Goal: Transaction & Acquisition: Purchase product/service

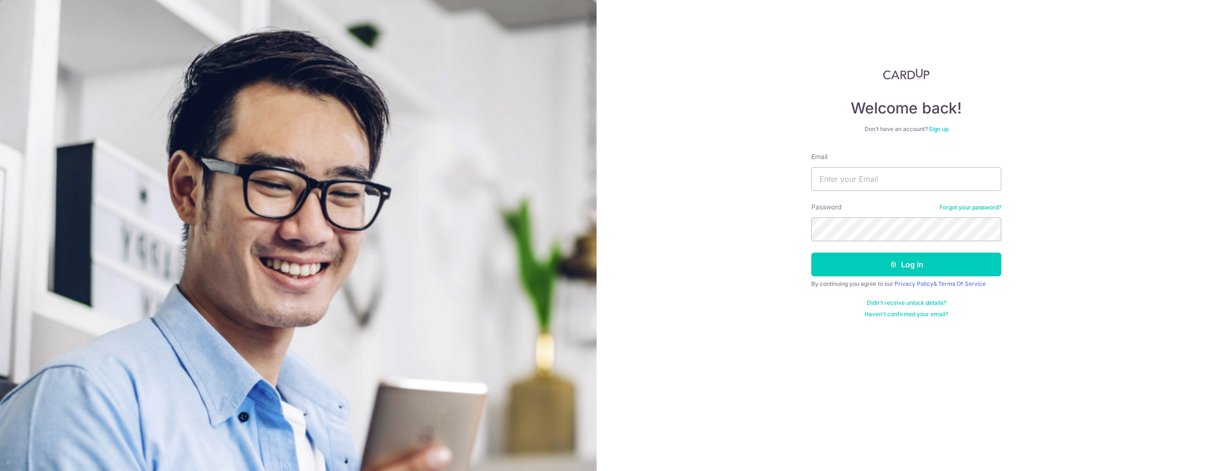
type input "ksk286@gmail.com"
click at [937, 273] on button "Log in" at bounding box center [906, 265] width 190 height 24
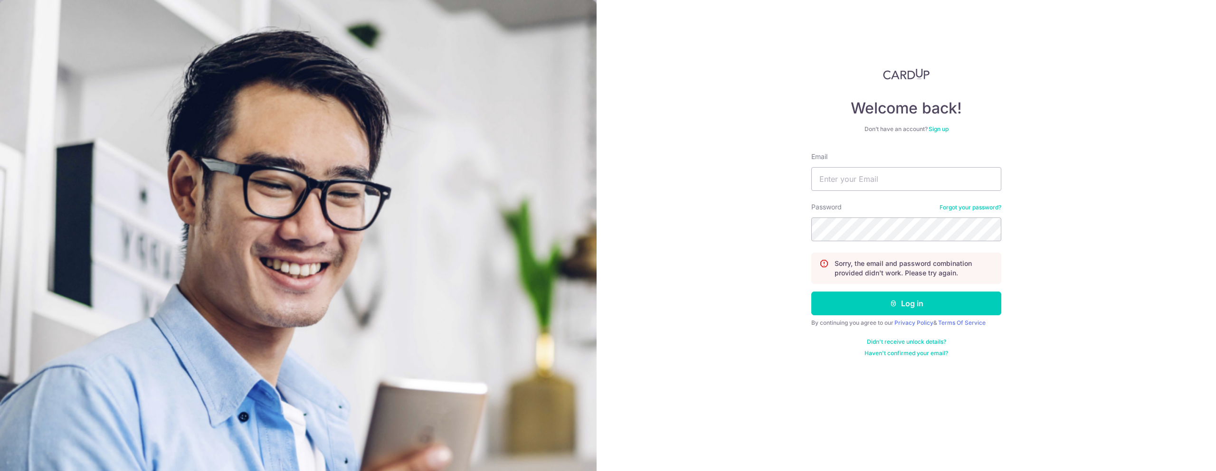
click at [847, 178] on input "Email" at bounding box center [906, 179] width 190 height 24
type input "[EMAIL_ADDRESS][DOMAIN_NAME]"
click at [811, 292] on button "Log in" at bounding box center [906, 304] width 190 height 24
click at [878, 186] on input "Email" at bounding box center [906, 179] width 190 height 24
type input "[EMAIL_ADDRESS][DOMAIN_NAME]"
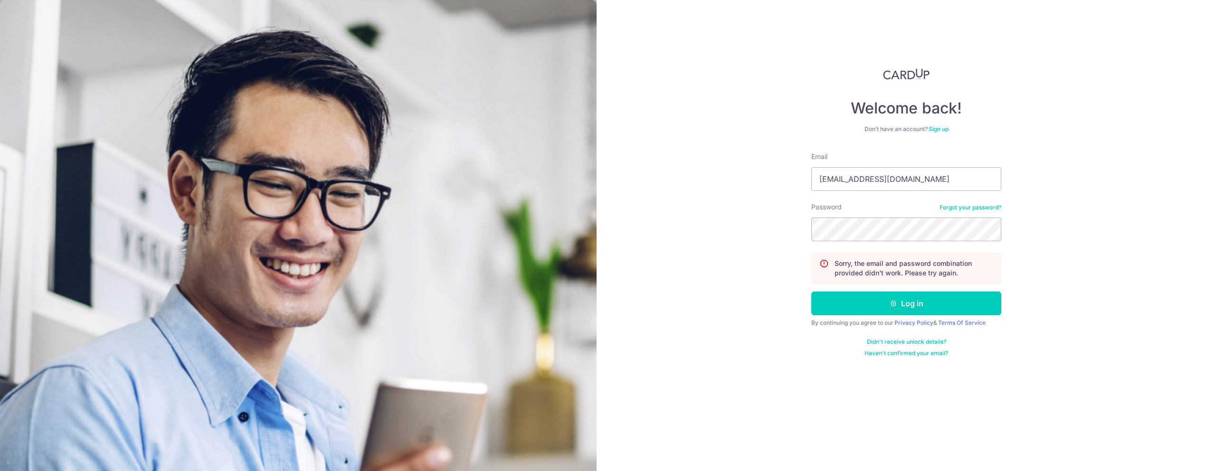
click at [957, 210] on link "Forgot your password?" at bounding box center [971, 208] width 62 height 8
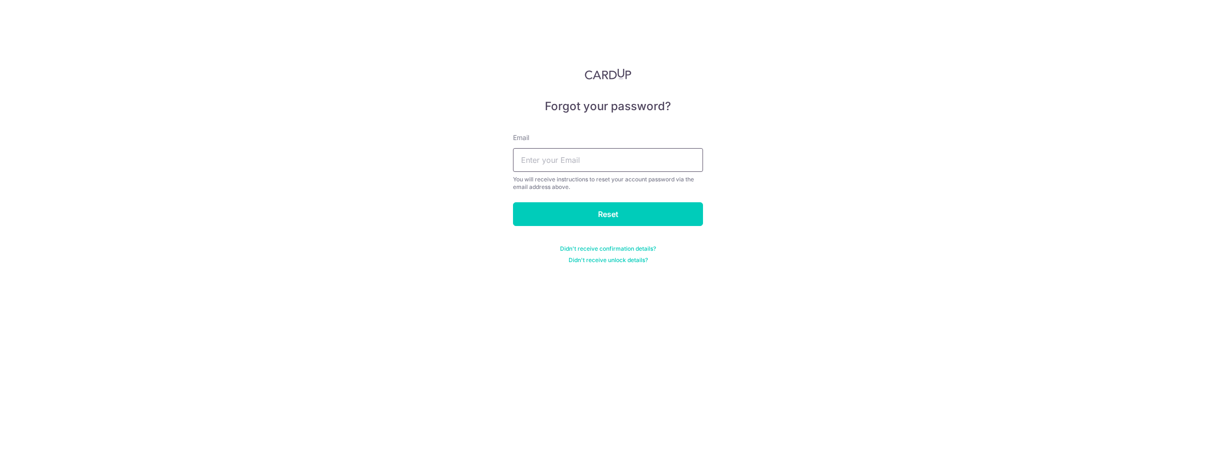
click at [647, 156] on input "text" at bounding box center [608, 160] width 190 height 24
type input "ksk286@gmail.com"
click at [643, 216] on input "Reset" at bounding box center [608, 214] width 190 height 24
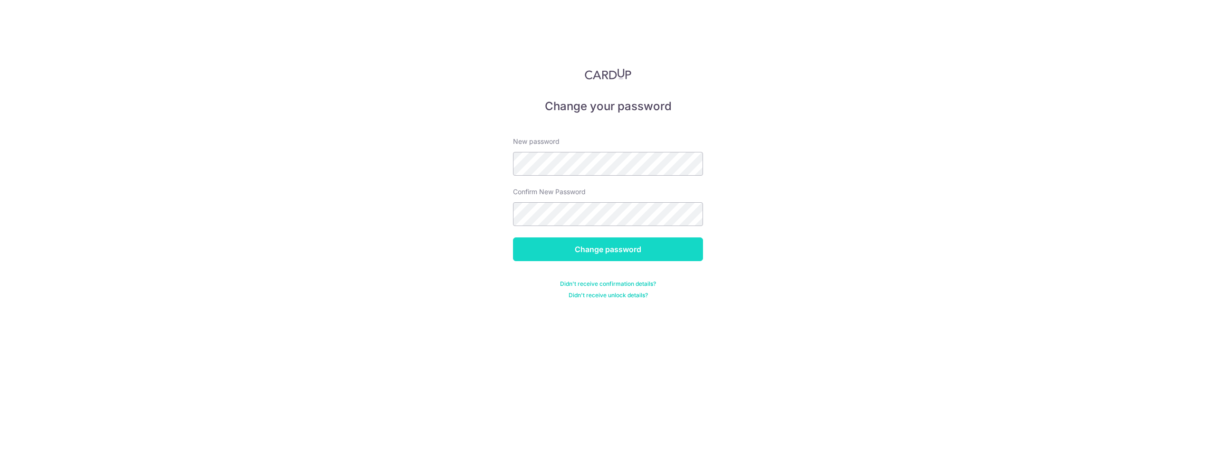
click at [579, 254] on input "Change password" at bounding box center [608, 250] width 190 height 24
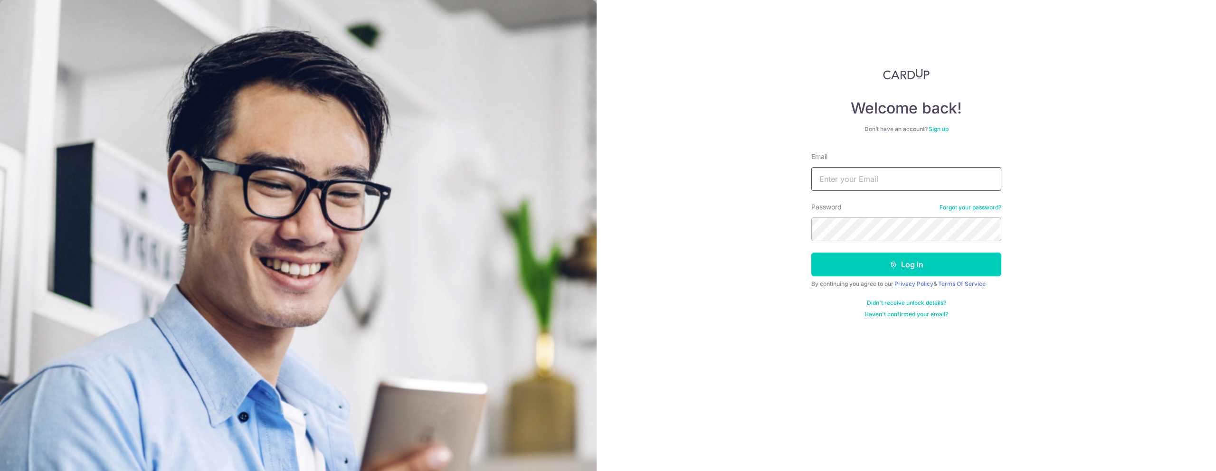
click at [860, 177] on input "Email" at bounding box center [906, 179] width 190 height 24
type input "ksk286@gmail.com"
click at [811, 253] on button "Log in" at bounding box center [906, 265] width 190 height 24
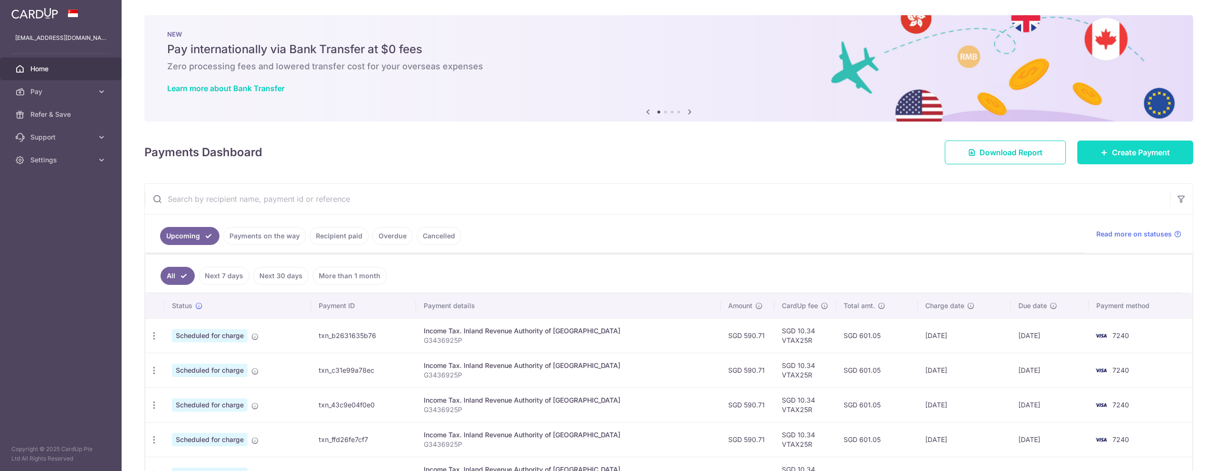
click at [1119, 158] on link "Create Payment" at bounding box center [1135, 153] width 116 height 24
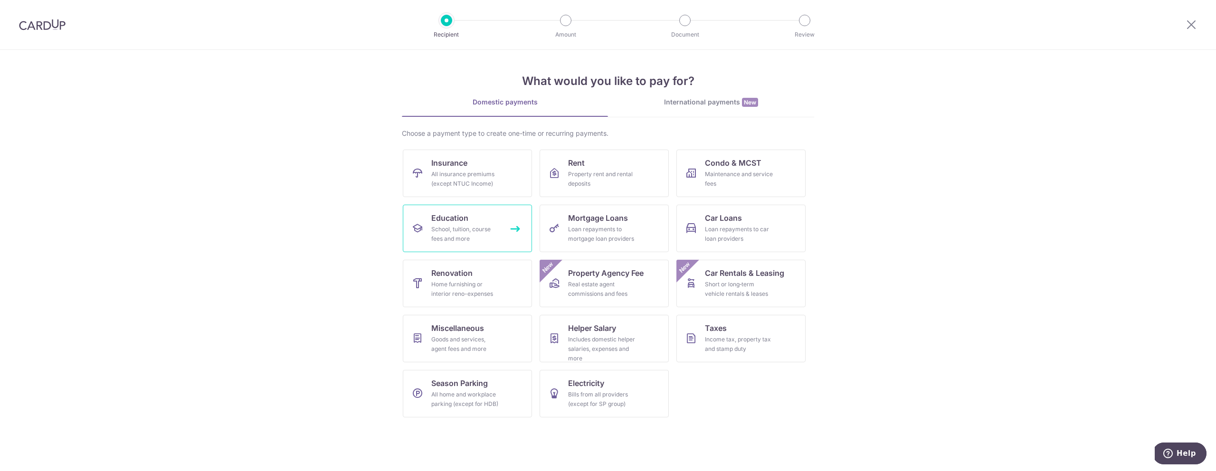
click at [466, 234] on div "School, tuition, course fees and more" at bounding box center [465, 234] width 68 height 19
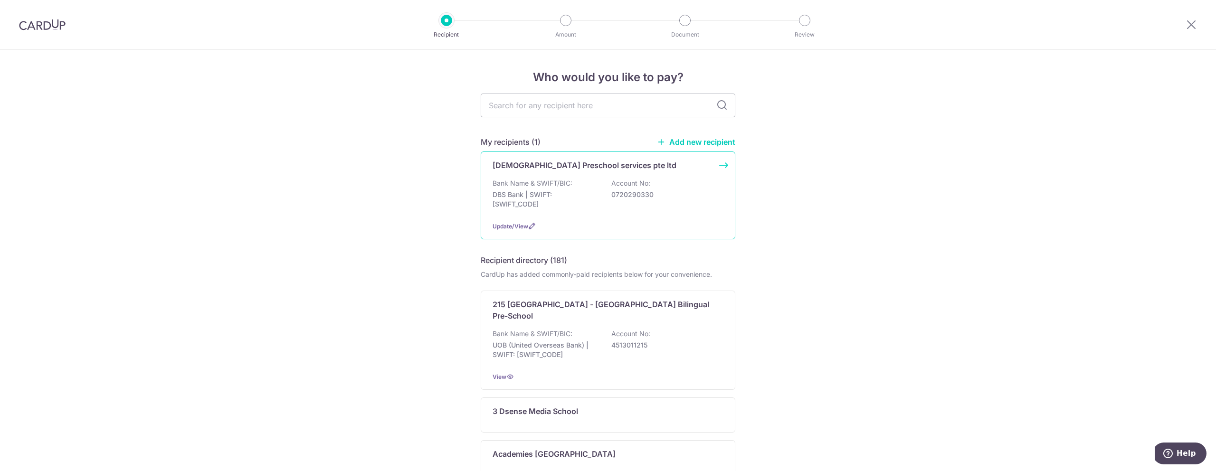
click at [588, 186] on div "Bank Name & SWIFT/BIC: DBS Bank | SWIFT: [SWIFT_CODE] Account No: 0720290330" at bounding box center [608, 196] width 231 height 35
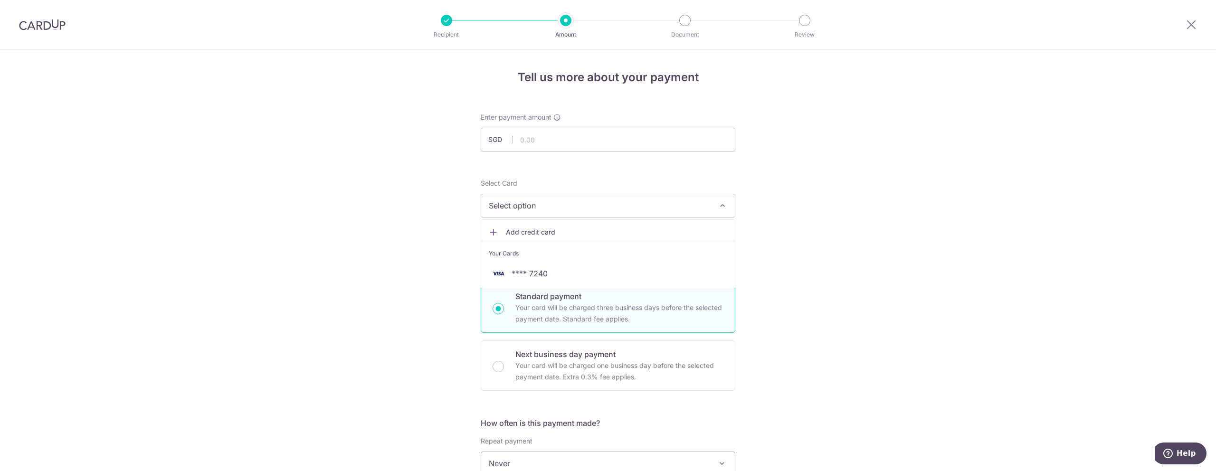
click at [535, 233] on span "Add credit card" at bounding box center [616, 233] width 221 height 10
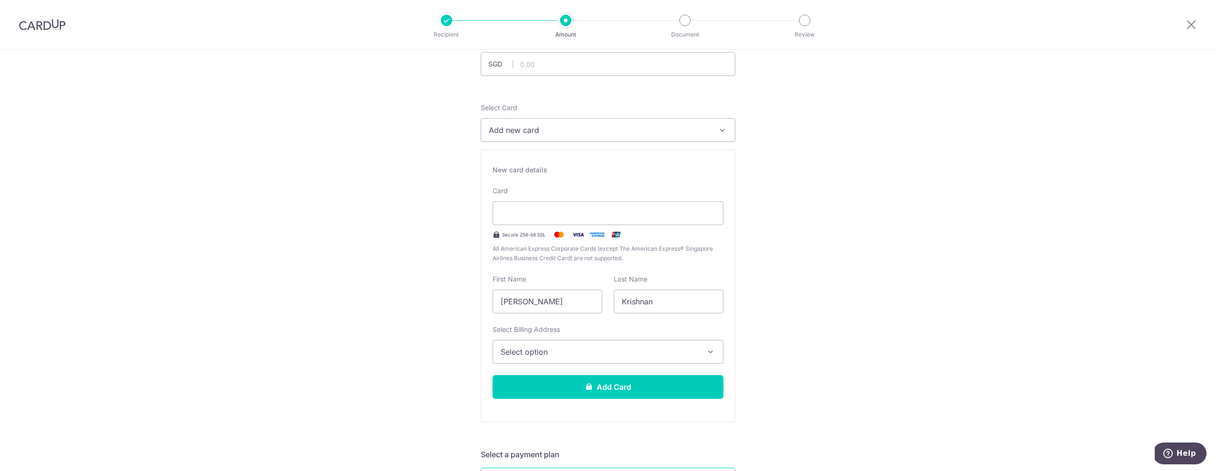
scroll to position [78, 0]
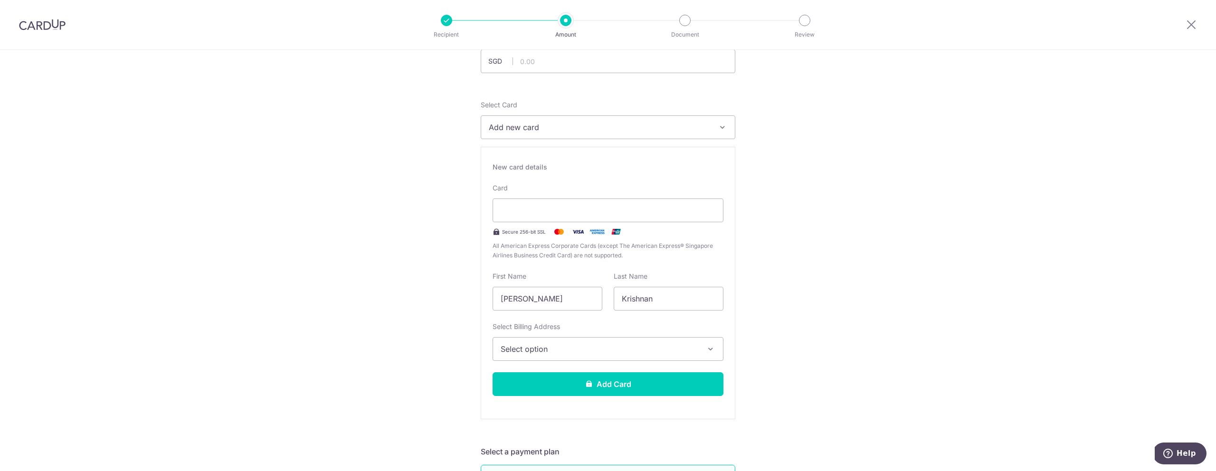
click at [524, 343] on span "Select option" at bounding box center [600, 348] width 198 height 11
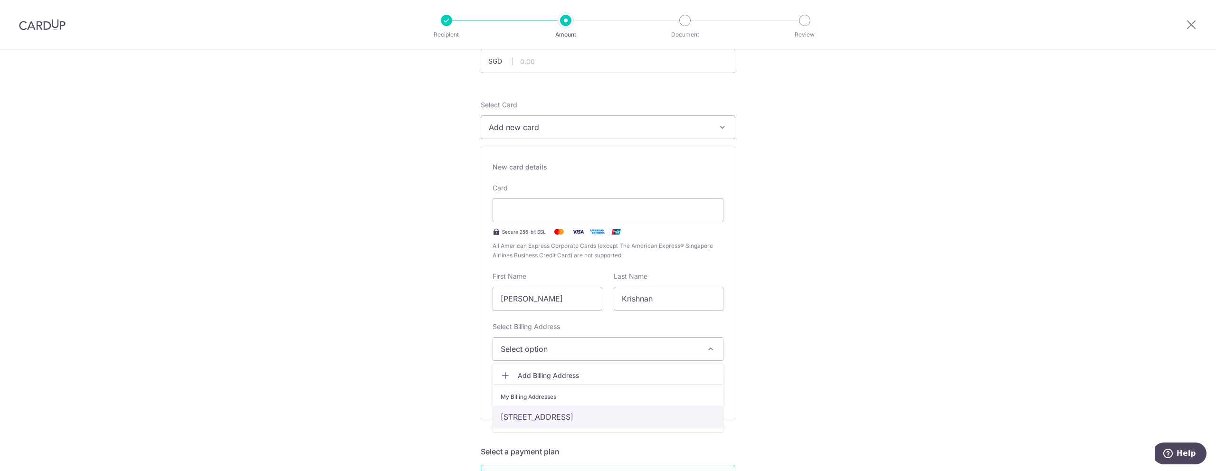
click at [539, 423] on link "18-02, 30 BAYSHORE ROAD, THE BAYSHORE, Singapore, SINGAPORE, Singapore-469974" at bounding box center [608, 417] width 230 height 23
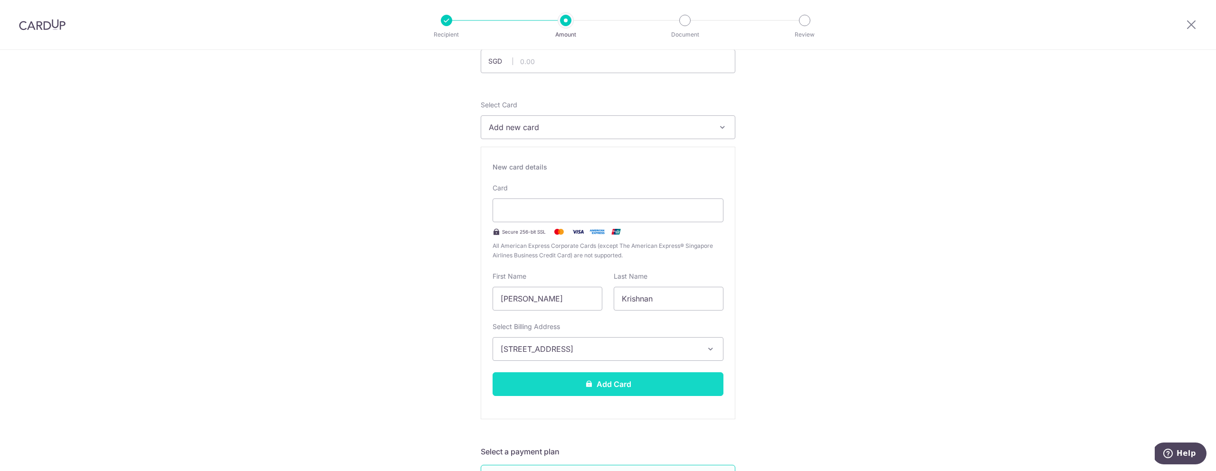
click at [621, 387] on button "Add Card" at bounding box center [608, 384] width 231 height 24
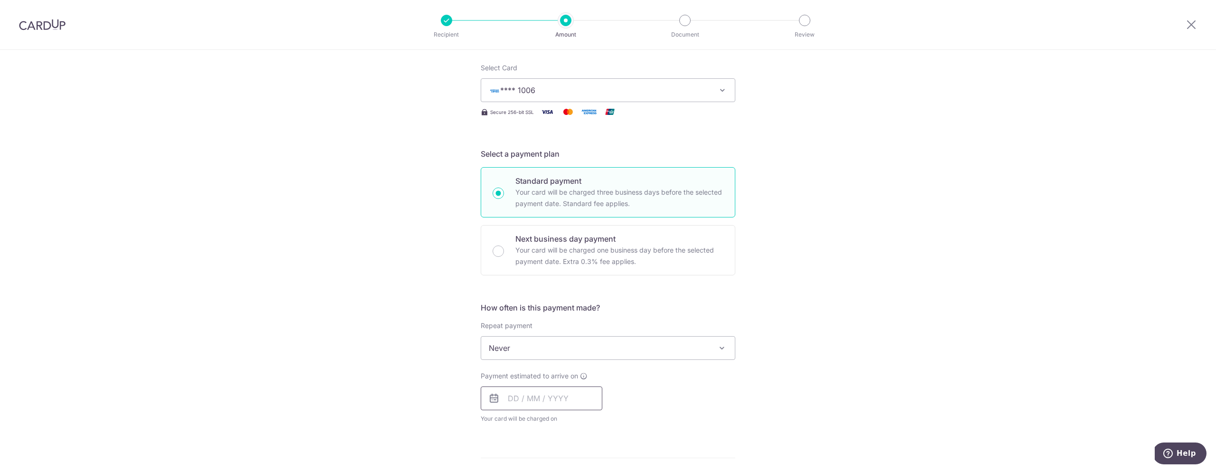
scroll to position [124, 0]
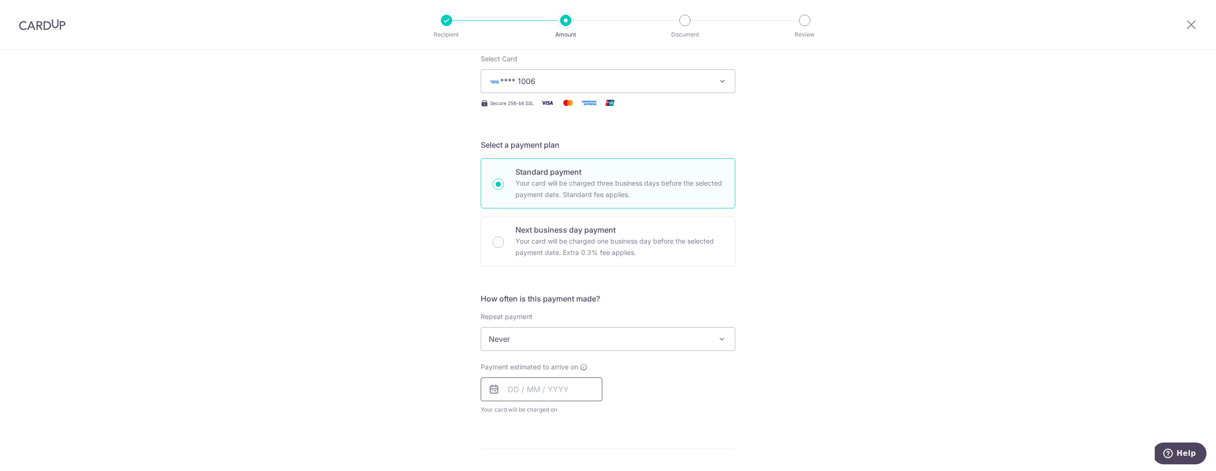
click at [508, 391] on input "text" at bounding box center [542, 390] width 122 height 24
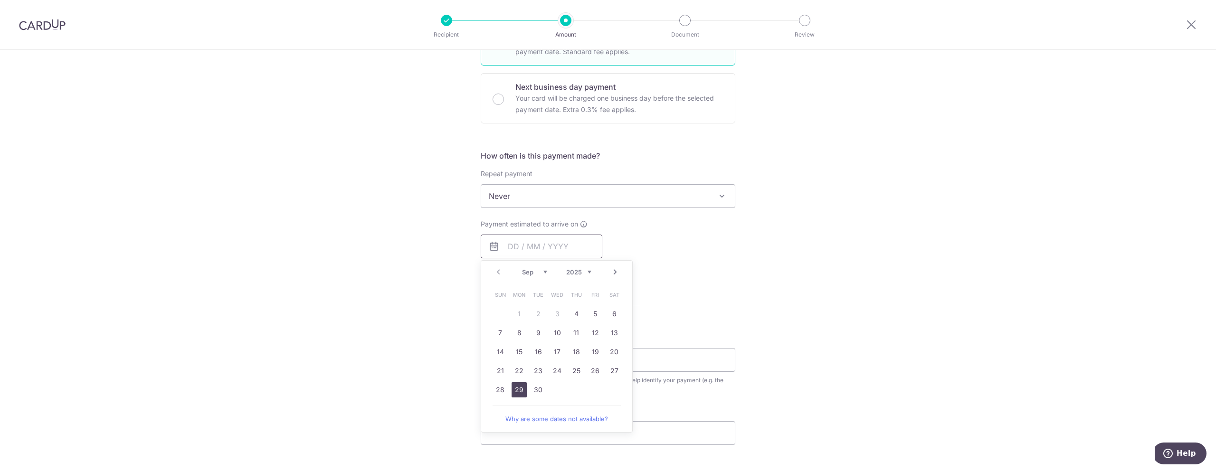
scroll to position [271, 0]
click at [574, 311] on link "4" at bounding box center [576, 310] width 15 height 15
type input "04/09/2025"
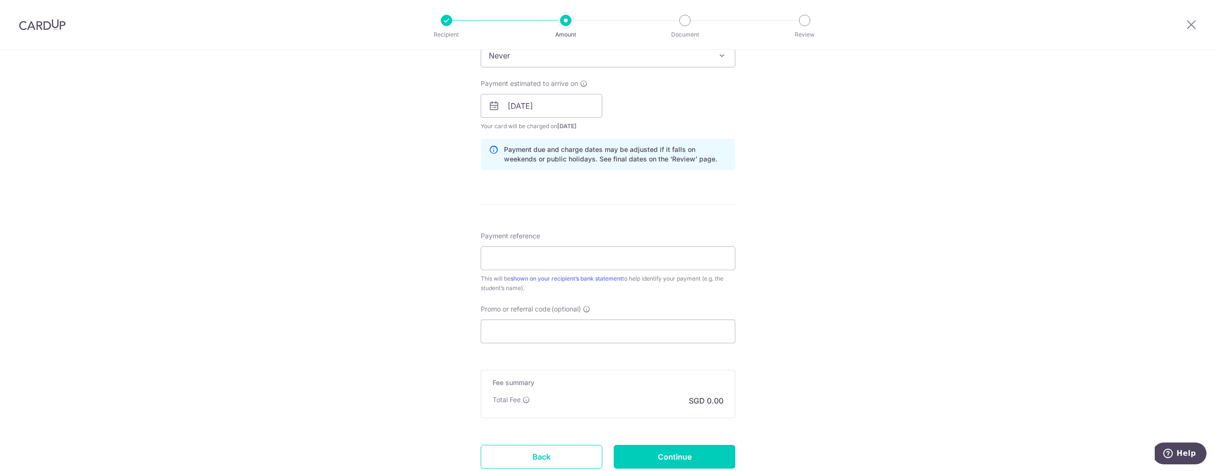
scroll to position [352, 0]
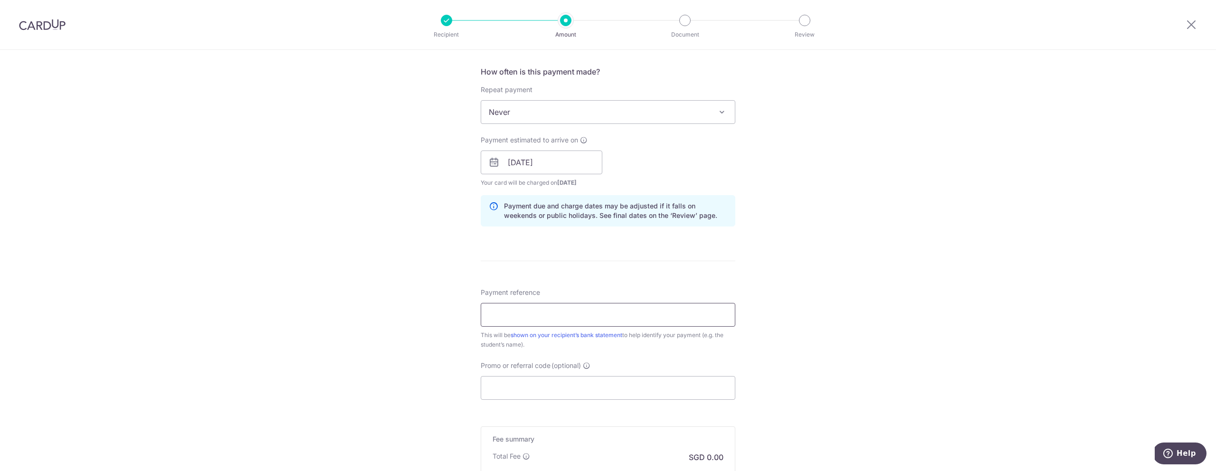
click at [519, 313] on input "Payment reference" at bounding box center [608, 315] width 255 height 24
type input "NIVAANSANTHOSHKUMAR"
drag, startPoint x: 615, startPoint y: 318, endPoint x: 443, endPoint y: 308, distance: 172.7
click at [443, 308] on div "Tell us more about your payment Enter payment amount SGD Card added successfull…" at bounding box center [608, 147] width 1216 height 898
click at [601, 321] on input "NIVAANSANTHOSHKUMAR" at bounding box center [608, 315] width 255 height 24
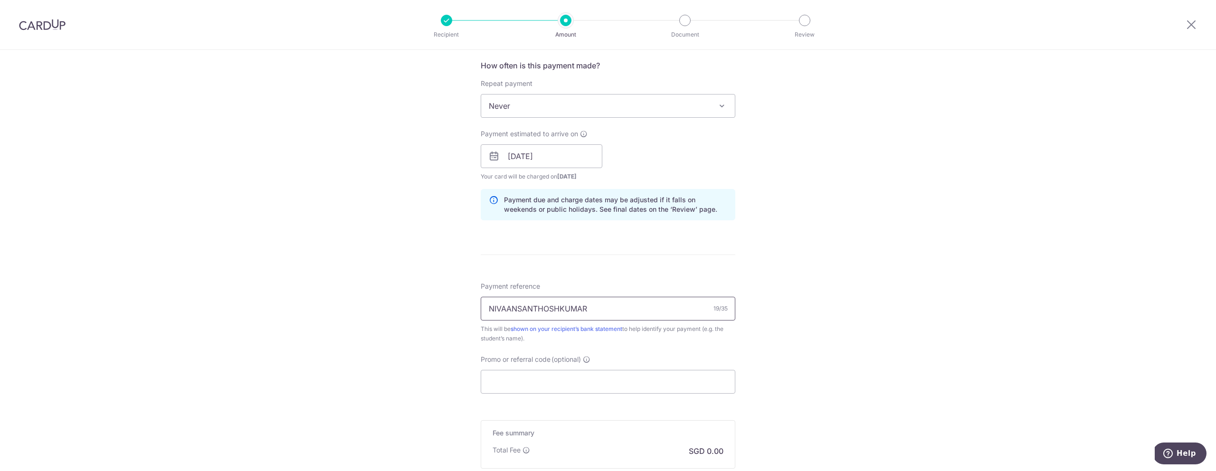
scroll to position [365, 0]
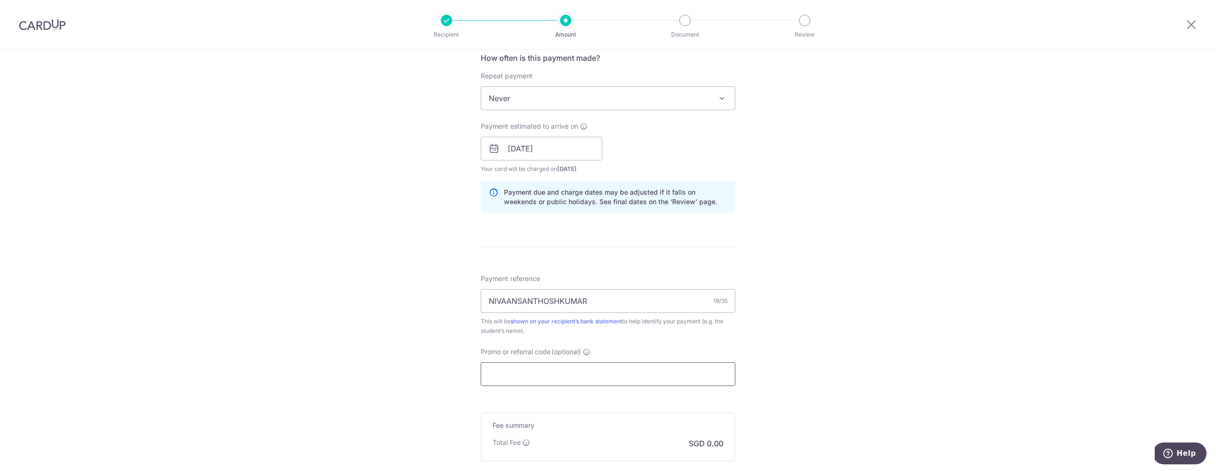
click at [519, 383] on input "Promo or referral code (optional)" at bounding box center [608, 374] width 255 height 24
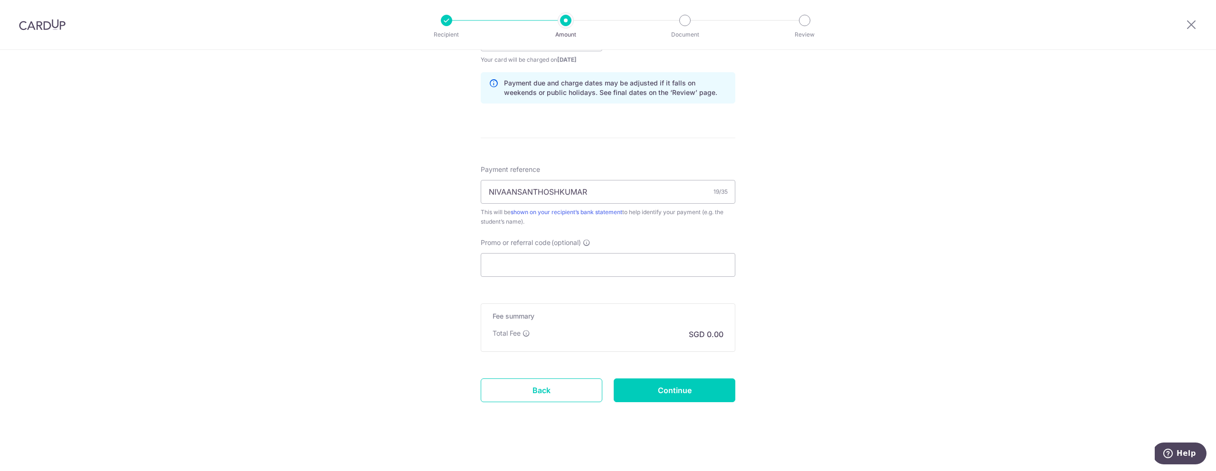
scroll to position [477, 0]
click at [510, 266] on input "Promo or referral code (optional)" at bounding box center [608, 263] width 255 height 24
paste input "OFF225"
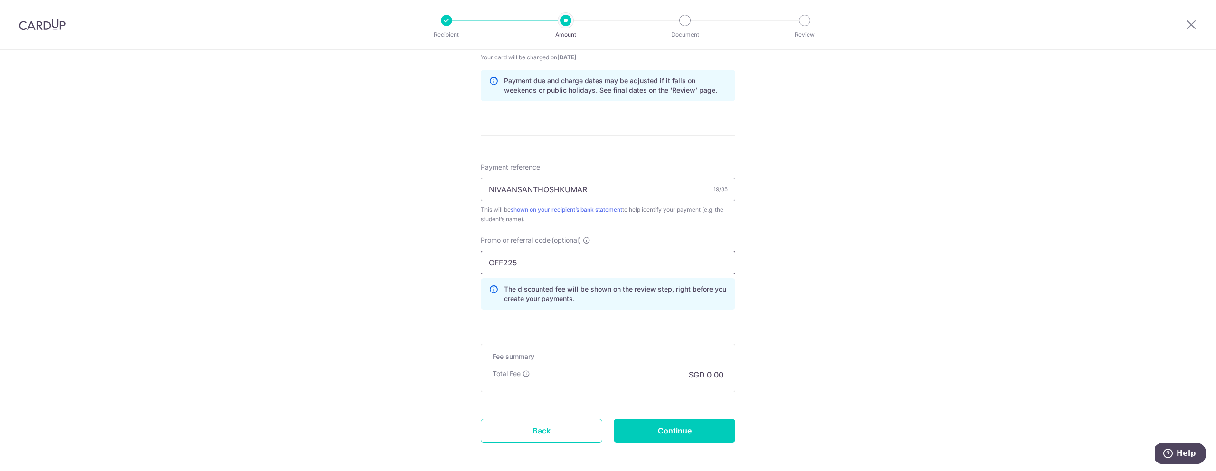
type input "OFF225"
click at [695, 371] on p "SGD 0.00" at bounding box center [706, 374] width 35 height 11
click at [710, 377] on p "SGD 0.00" at bounding box center [706, 374] width 35 height 11
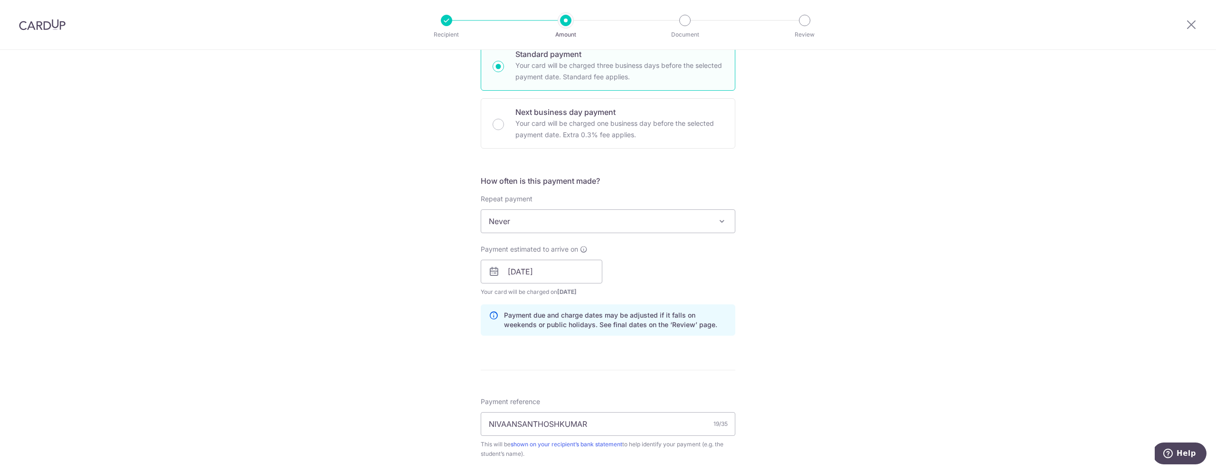
scroll to position [49, 0]
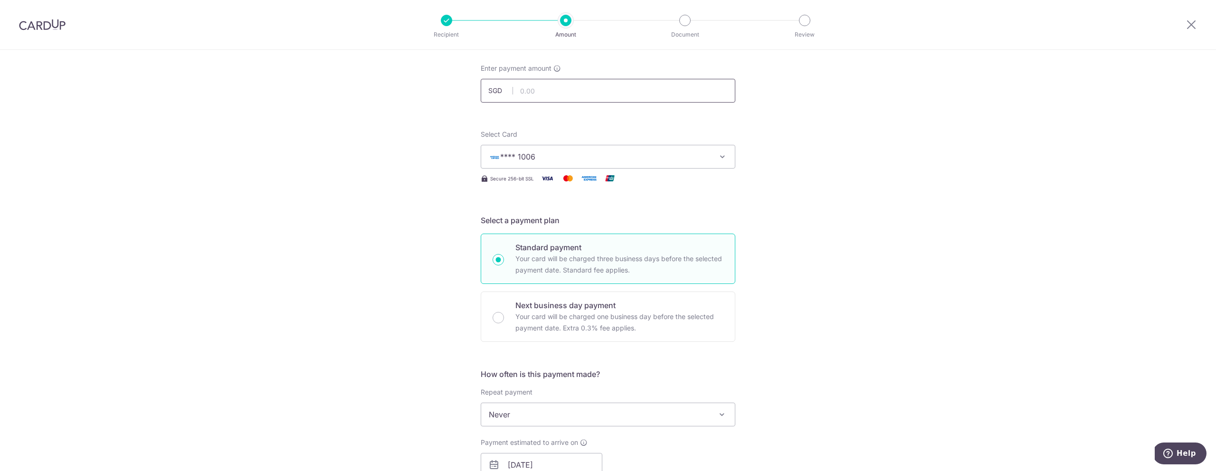
click at [543, 92] on input "text" at bounding box center [608, 91] width 255 height 24
click at [425, 229] on div "Tell us more about your payment Enter payment amount SGD 1450 Card added succes…" at bounding box center [608, 471] width 1216 height 941
type input "1,450.00"
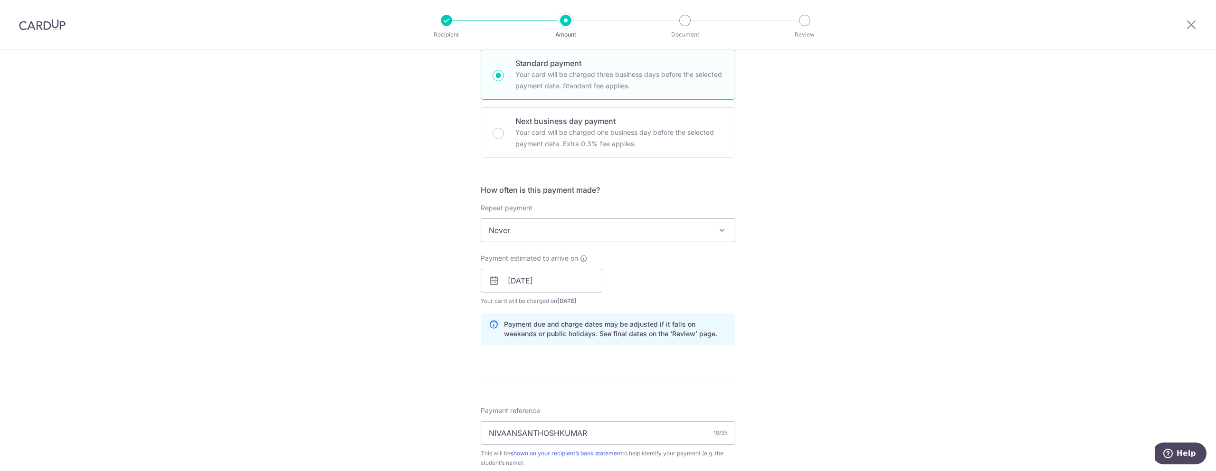
scroll to position [520, 0]
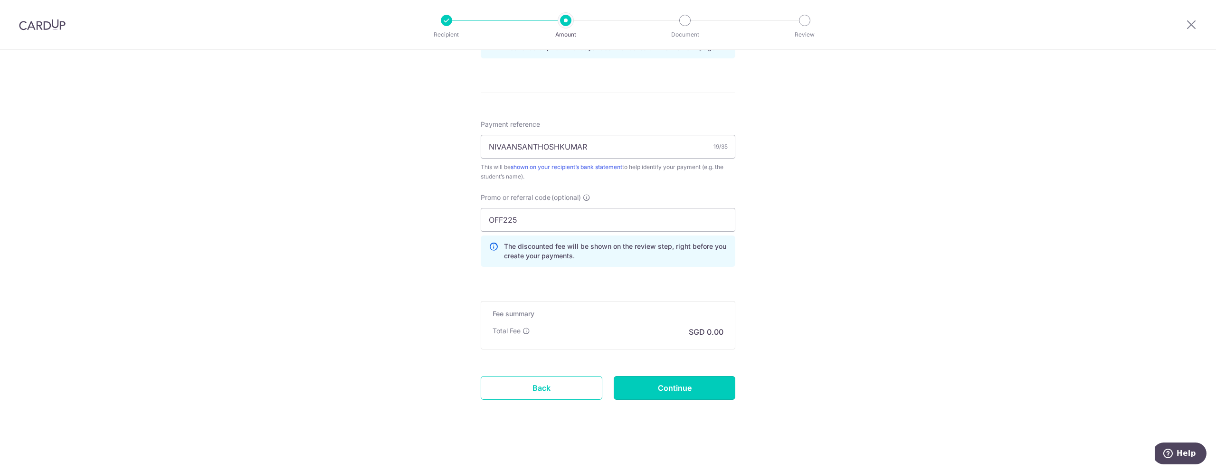
click at [681, 383] on input "Continue" at bounding box center [675, 388] width 122 height 24
type input "Create Schedule"
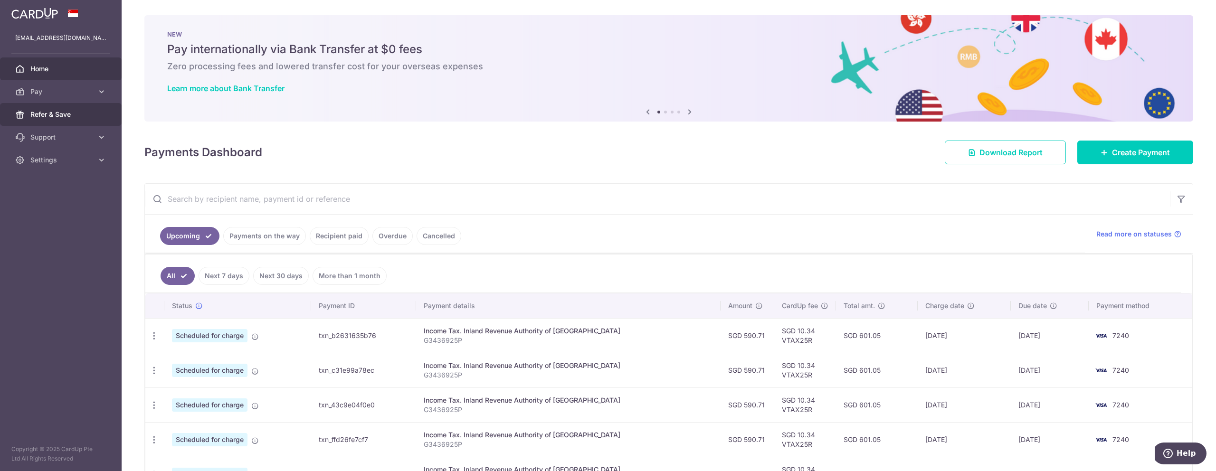
click at [65, 115] on span "Refer & Save" at bounding box center [61, 115] width 63 height 10
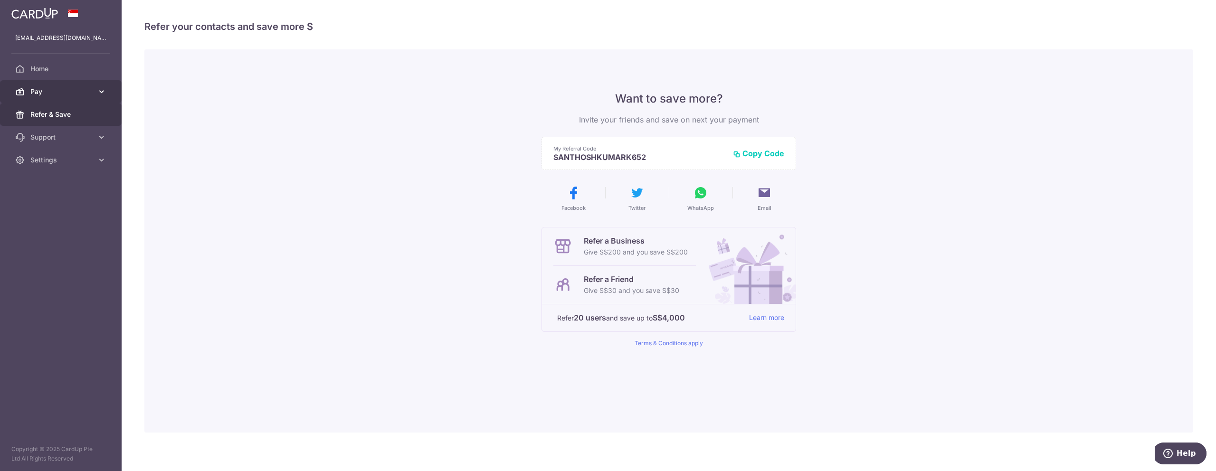
click at [82, 93] on span "Pay" at bounding box center [61, 92] width 63 height 10
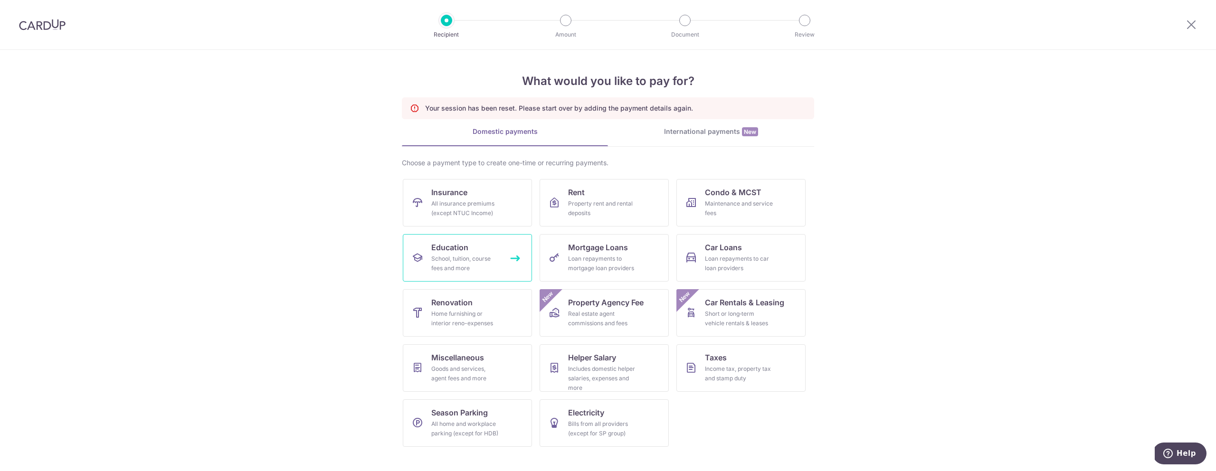
click at [457, 264] on div "School, tuition, course fees and more" at bounding box center [465, 263] width 68 height 19
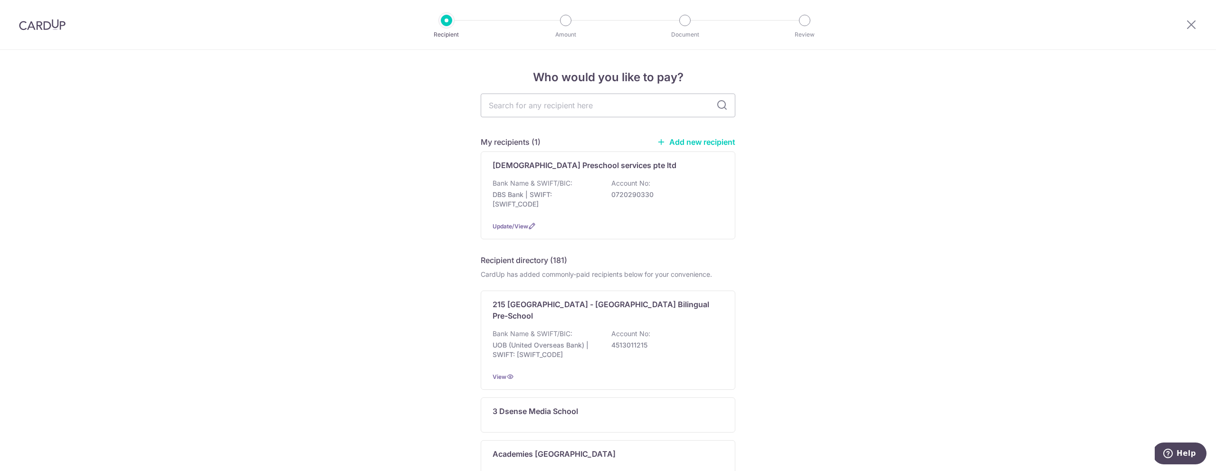
click at [553, 185] on p "Bank Name & SWIFT/BIC:" at bounding box center [533, 184] width 80 height 10
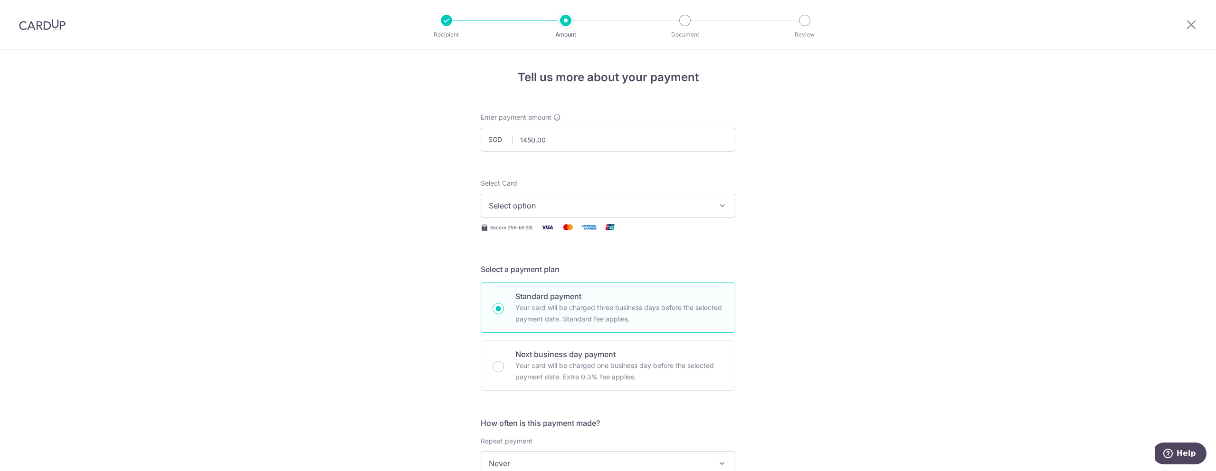
click at [537, 210] on span "Select option" at bounding box center [599, 205] width 221 height 11
type input "1,450.00"
click at [532, 298] on span "**** 1006" at bounding box center [529, 296] width 35 height 11
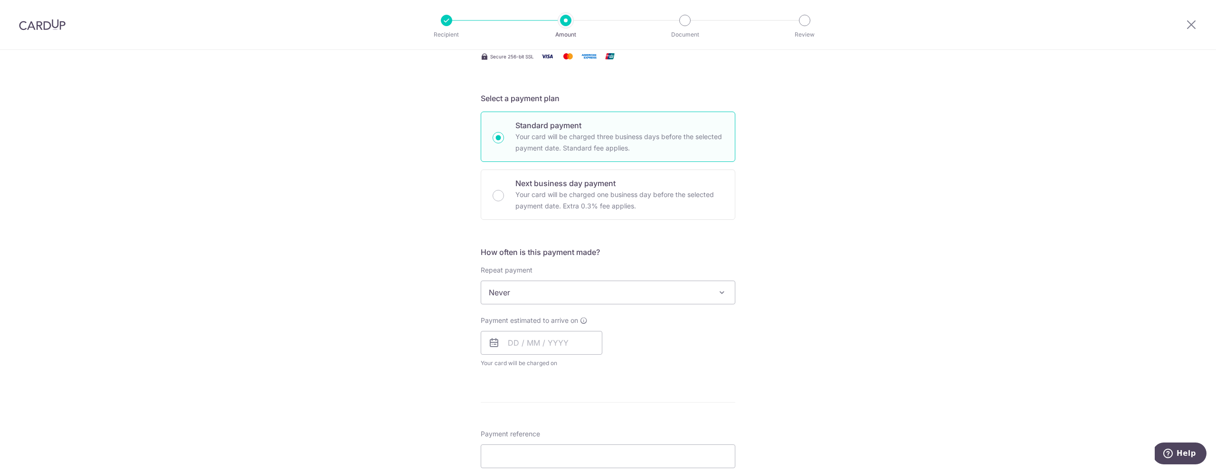
scroll to position [230, 0]
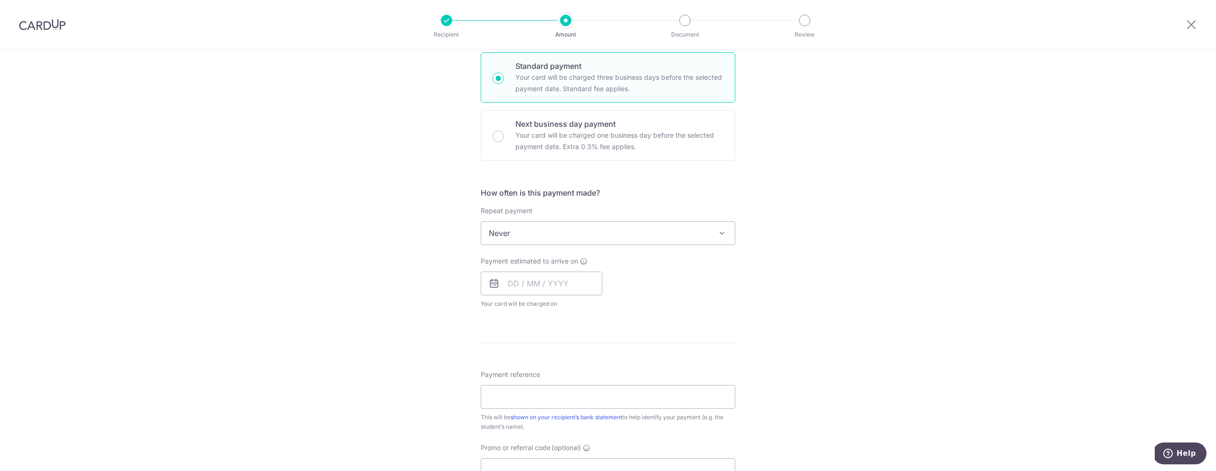
click at [512, 238] on span "Never" at bounding box center [608, 233] width 254 height 23
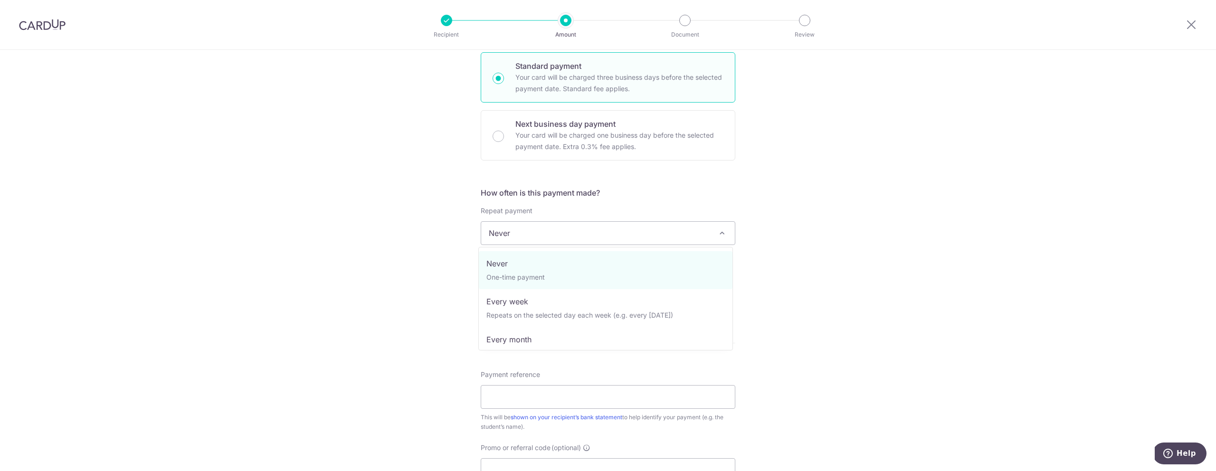
click at [512, 238] on span "Never" at bounding box center [608, 233] width 254 height 23
click at [514, 284] on input "text" at bounding box center [542, 284] width 122 height 24
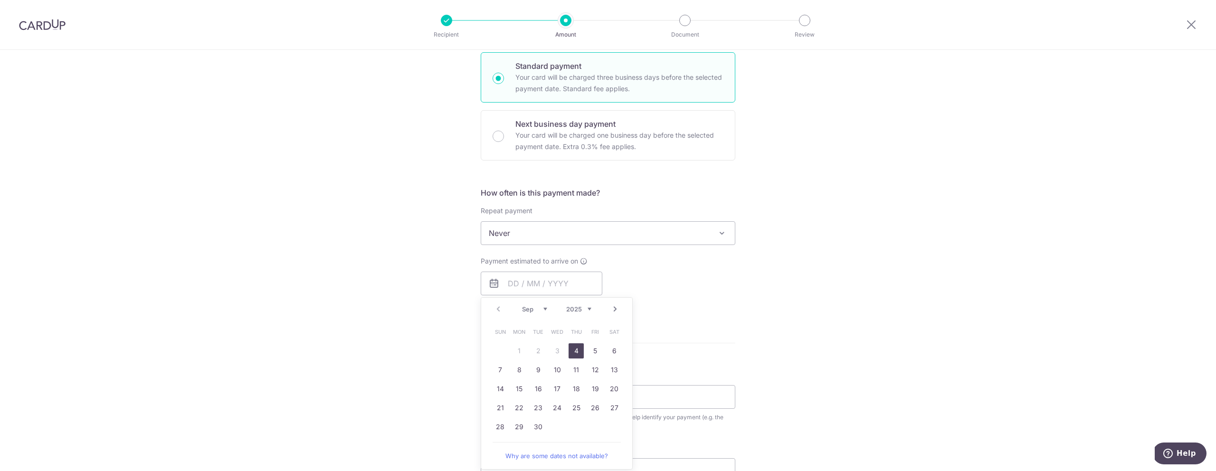
click at [575, 350] on link "4" at bounding box center [576, 350] width 15 height 15
type input "04/09/2025"
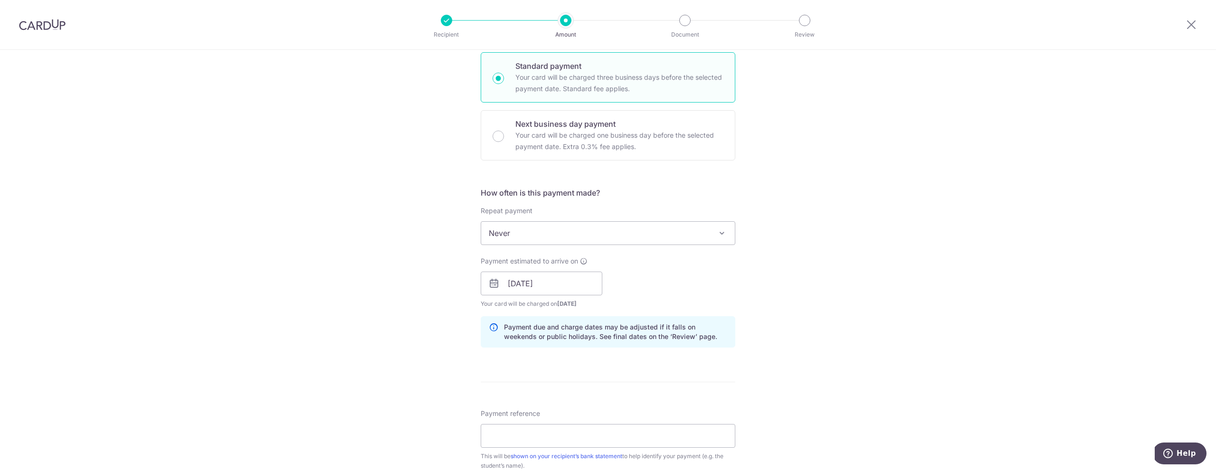
click at [411, 312] on div "Tell us more about your payment Enter payment amount SGD 1,450.00 1450.00 Selec…" at bounding box center [608, 268] width 1216 height 898
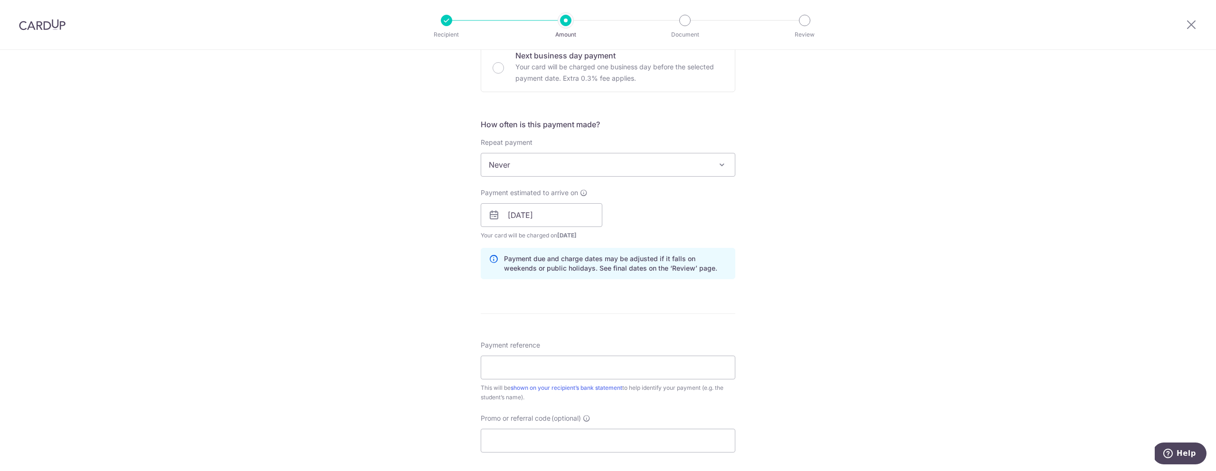
scroll to position [400, 0]
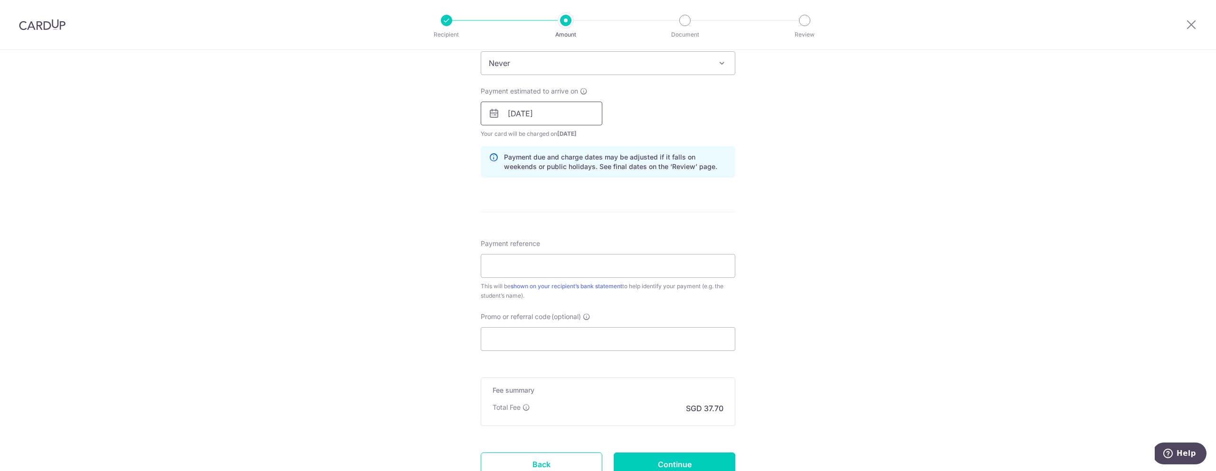
click at [520, 114] on input "[DATE]" at bounding box center [542, 114] width 122 height 24
click at [751, 200] on div "Tell us more about your payment Enter payment amount SGD 1,450.00 1450.00 Selec…" at bounding box center [608, 98] width 1216 height 898
click at [548, 266] on input "Payment reference" at bounding box center [608, 266] width 255 height 24
type input "NIVAANSANTHOSHKUMAR"
click at [515, 335] on input "Promo or referral code (optional)" at bounding box center [608, 339] width 255 height 24
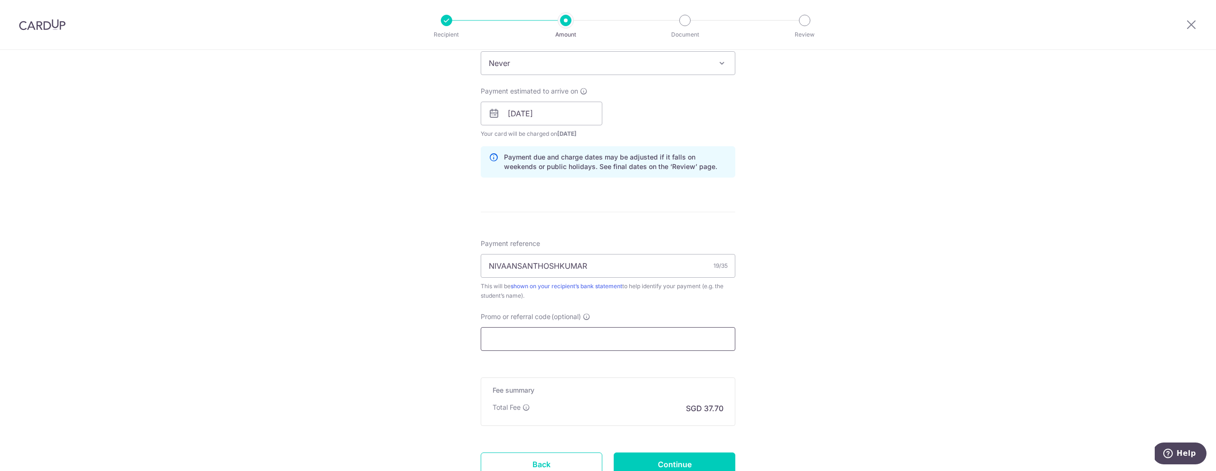
paste input "OFF225"
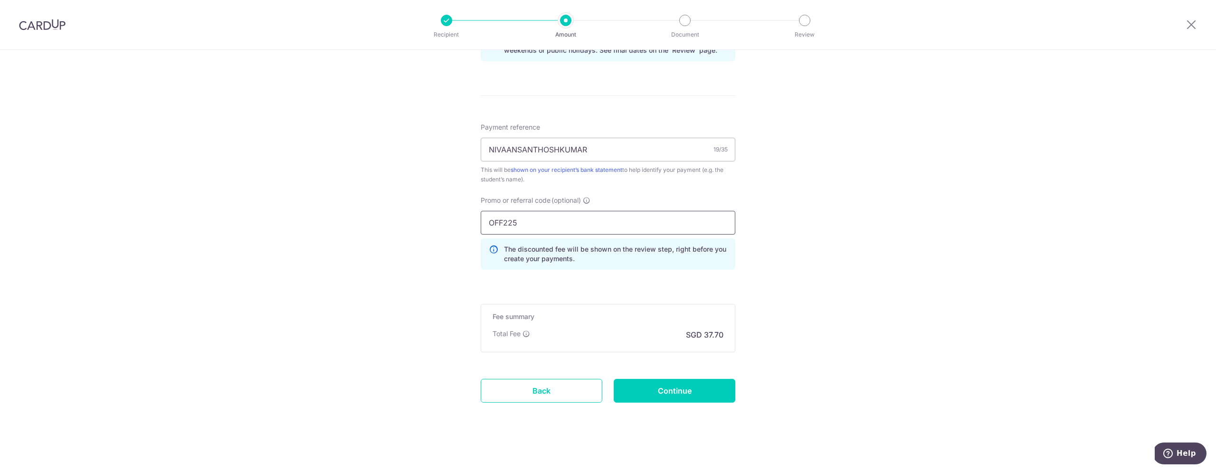
scroll to position [520, 0]
type input "OFF225"
click at [807, 328] on div "Tell us more about your payment Enter payment amount SGD 1,450.00 1450.00 Selec…" at bounding box center [608, 0] width 1216 height 941
click at [676, 392] on input "Continue" at bounding box center [675, 388] width 122 height 24
type input "Create Schedule"
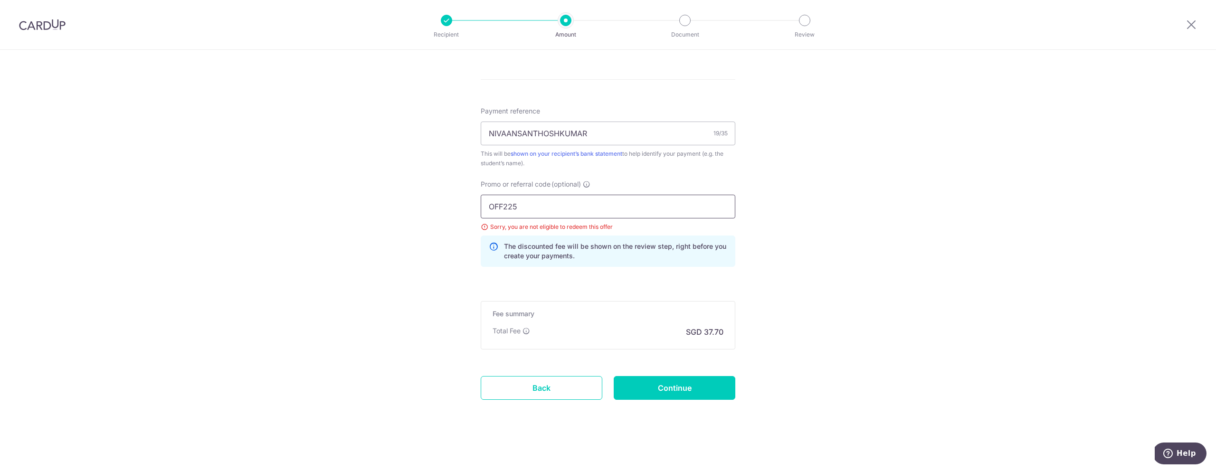
click at [504, 207] on input "OFF225" at bounding box center [608, 207] width 255 height 24
paste input "MILELION"
type input "MILELION"
click at [557, 384] on link "Back" at bounding box center [542, 388] width 122 height 24
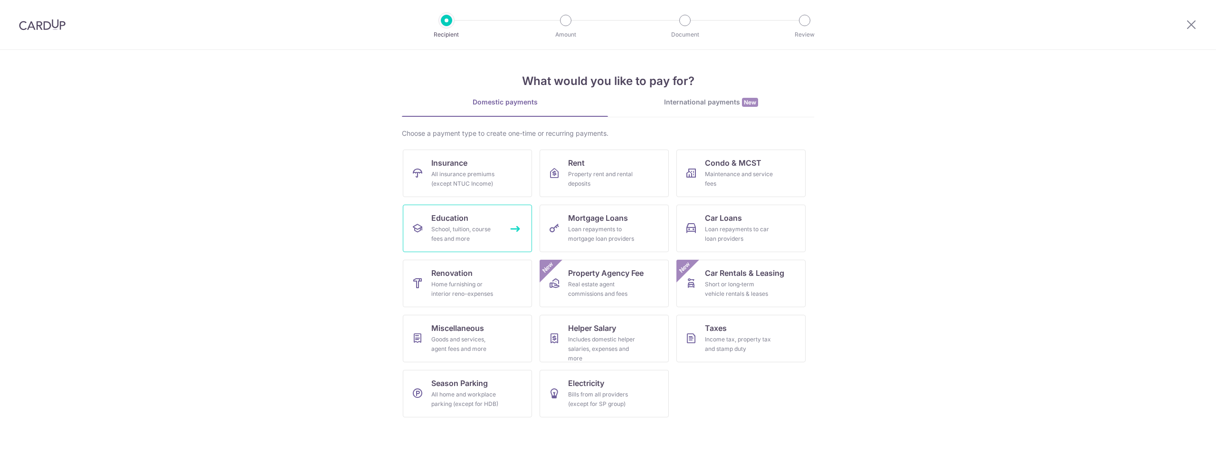
click at [468, 228] on div "School, tuition, course fees and more" at bounding box center [465, 234] width 68 height 19
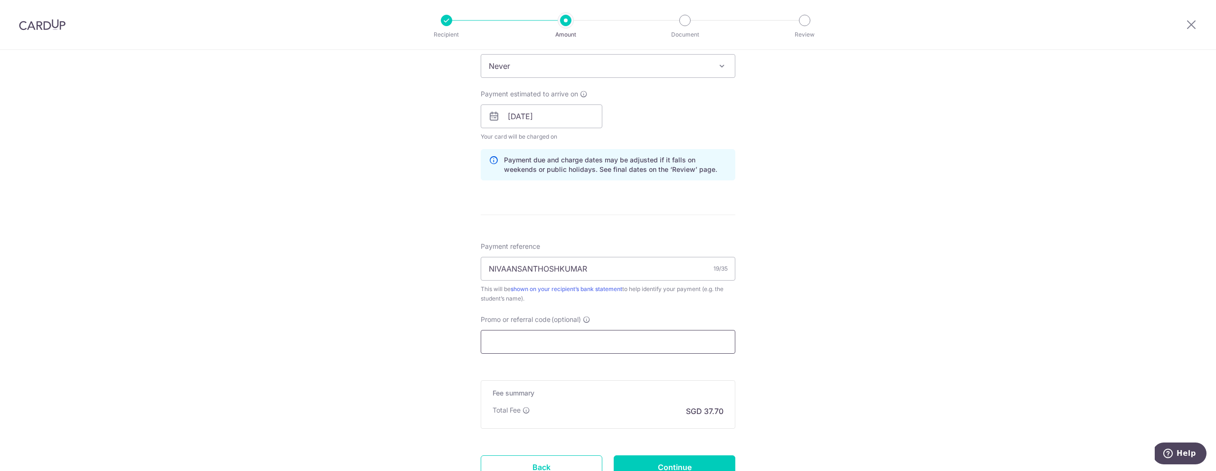
paste input "MILELION"
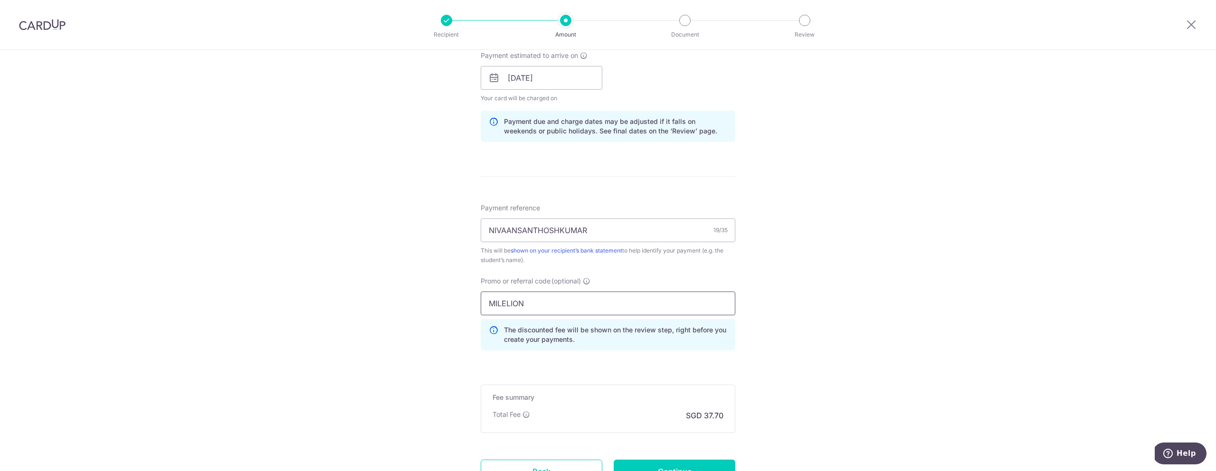
scroll to position [445, 0]
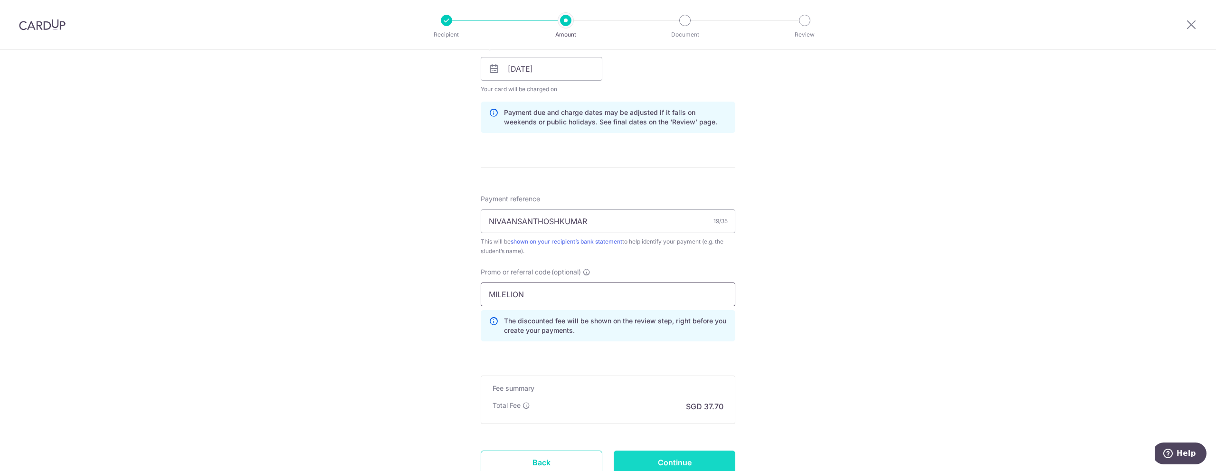
type input "MILELION"
click at [687, 461] on input "Continue" at bounding box center [675, 463] width 122 height 24
type input "Update Schedule"
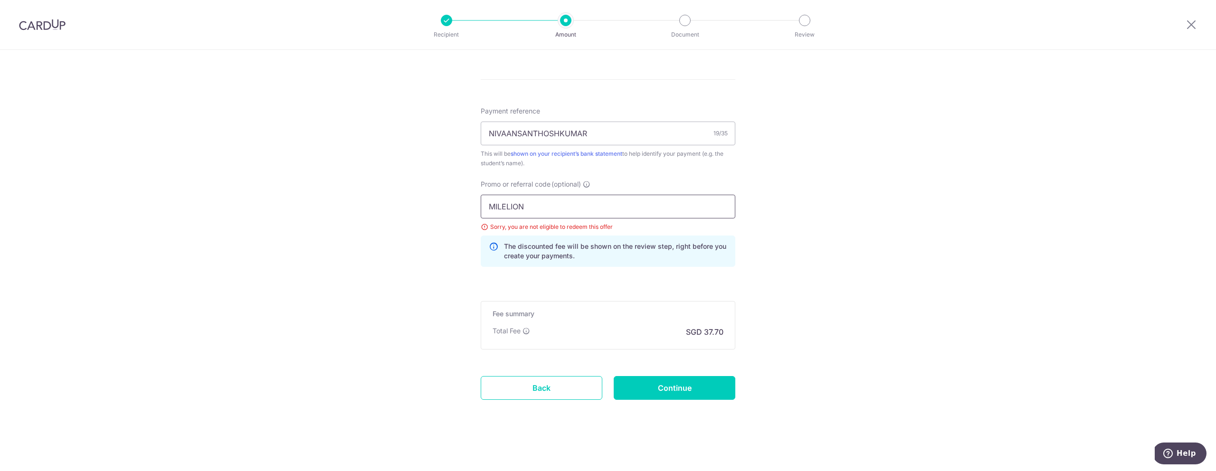
click at [505, 207] on input "MILELION" at bounding box center [608, 207] width 255 height 24
paste input "CTAX25"
type input "MCTAX25"
click at [656, 390] on input "Continue" at bounding box center [675, 388] width 122 height 24
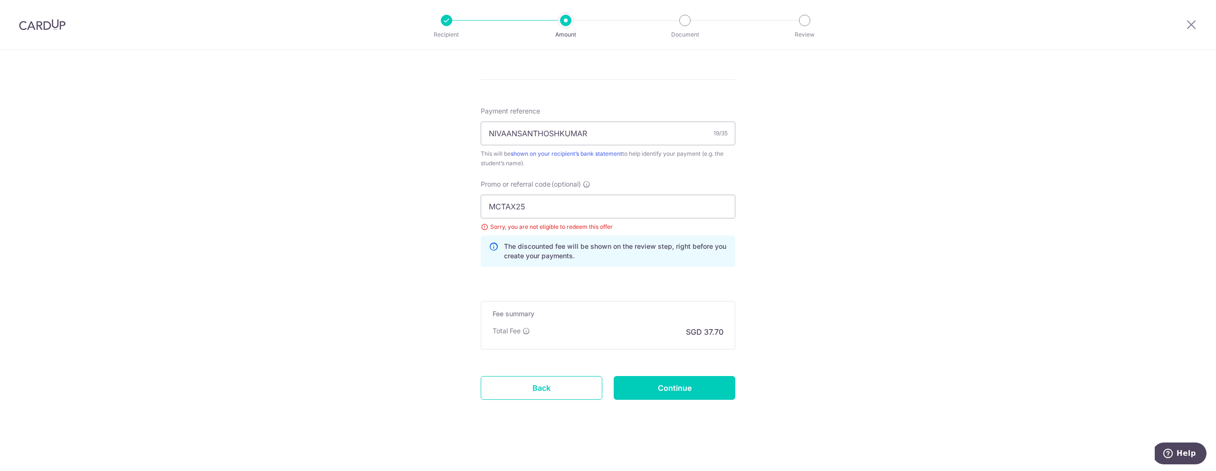
type input "Update Schedule"
click at [515, 206] on input "MCTAX25" at bounding box center [608, 207] width 255 height 24
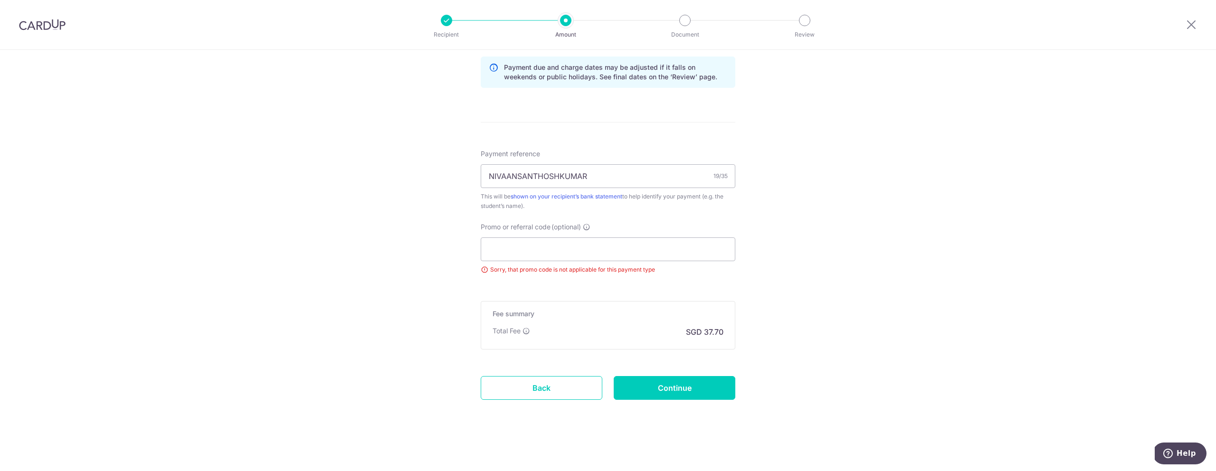
click at [765, 206] on div "Tell us more about your payment Enter payment amount SGD 1,450.00 1450.00 Selec…" at bounding box center [608, 16] width 1216 height 912
click at [676, 395] on input "Continue" at bounding box center [675, 388] width 122 height 24
type input "Update Schedule"
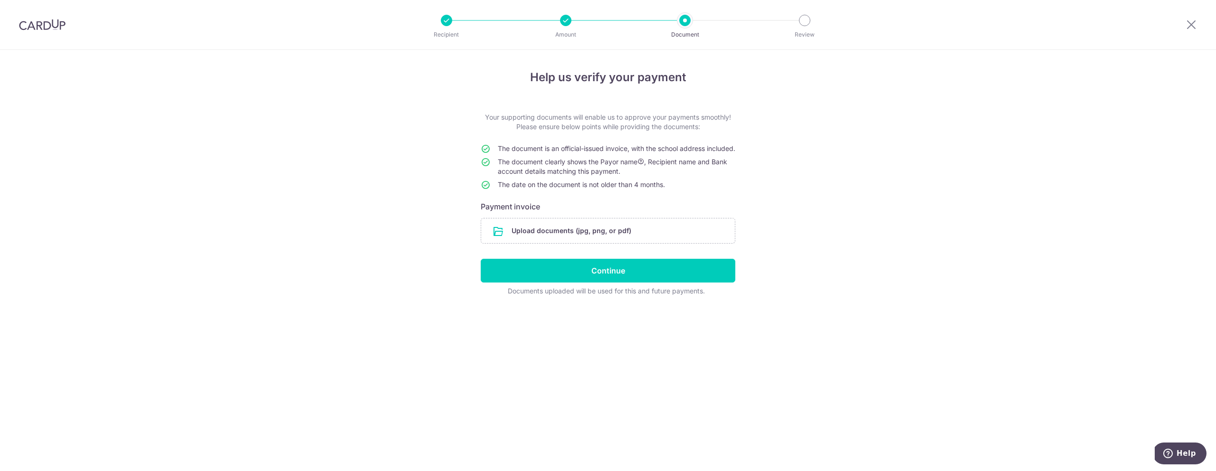
click at [1199, 26] on div at bounding box center [1191, 24] width 49 height 49
click at [1193, 26] on icon at bounding box center [1191, 25] width 11 height 12
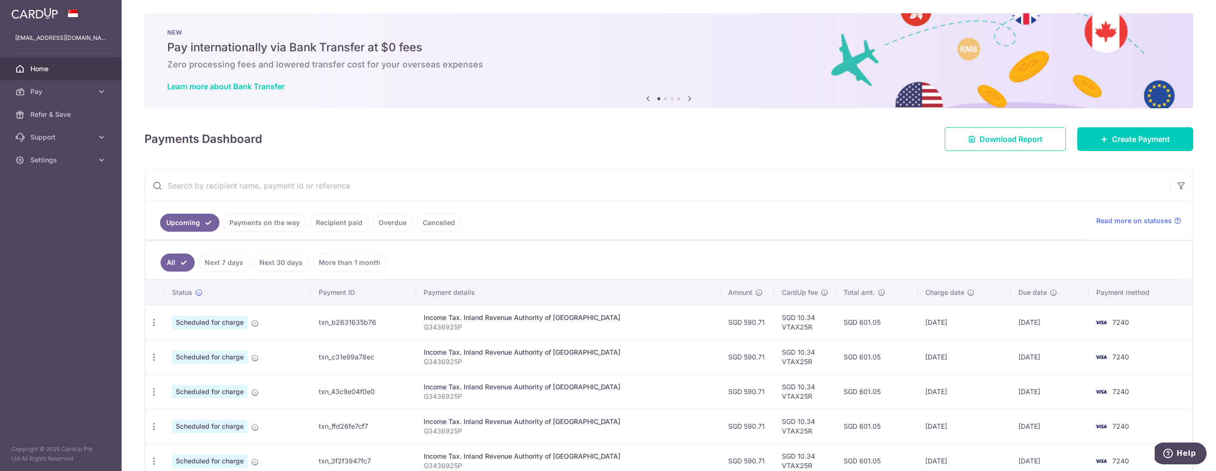
scroll to position [4, 0]
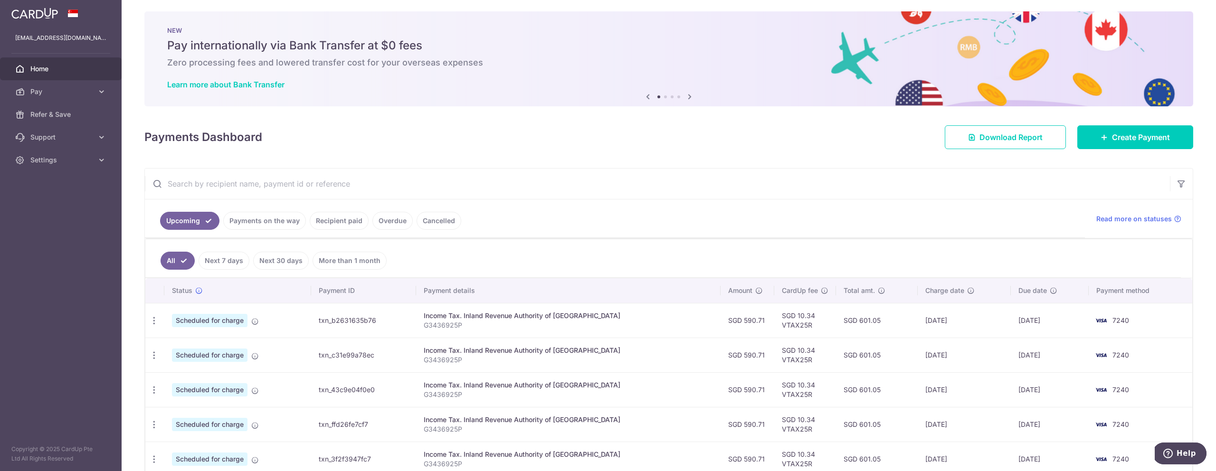
click at [434, 224] on link "Cancelled" at bounding box center [439, 221] width 45 height 18
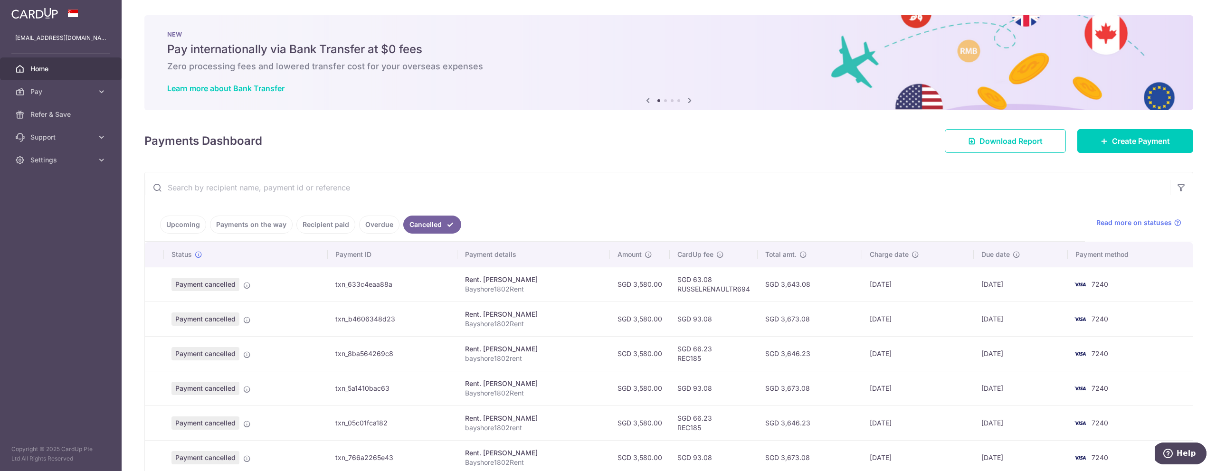
click at [178, 225] on link "Upcoming" at bounding box center [183, 225] width 46 height 18
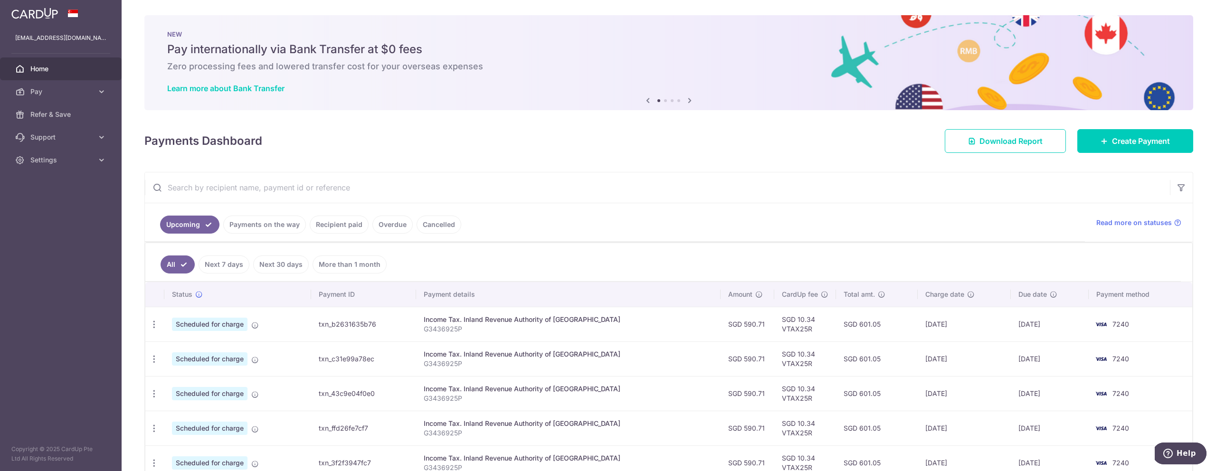
click at [333, 226] on link "Recipient paid" at bounding box center [339, 225] width 59 height 18
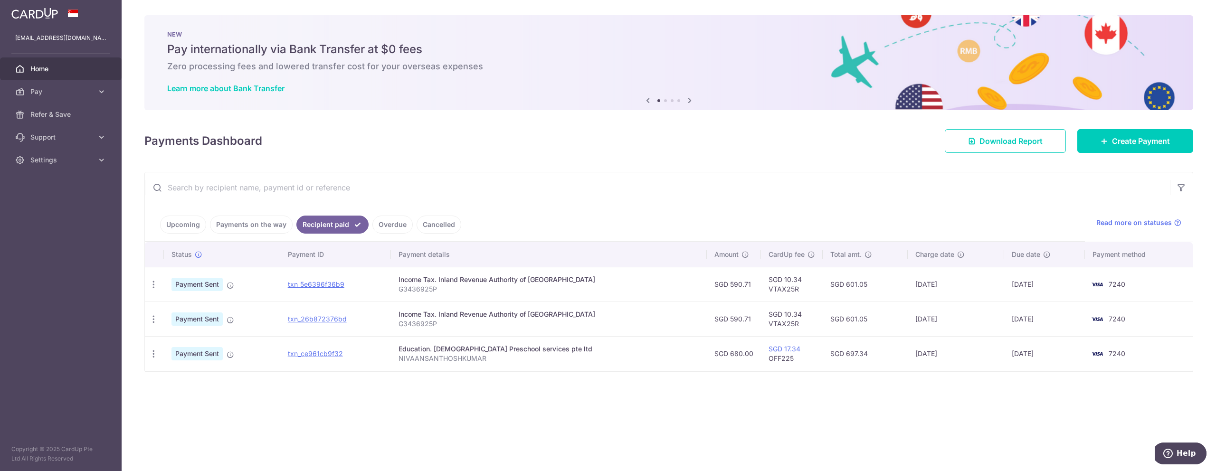
click at [377, 225] on link "Overdue" at bounding box center [392, 225] width 40 height 18
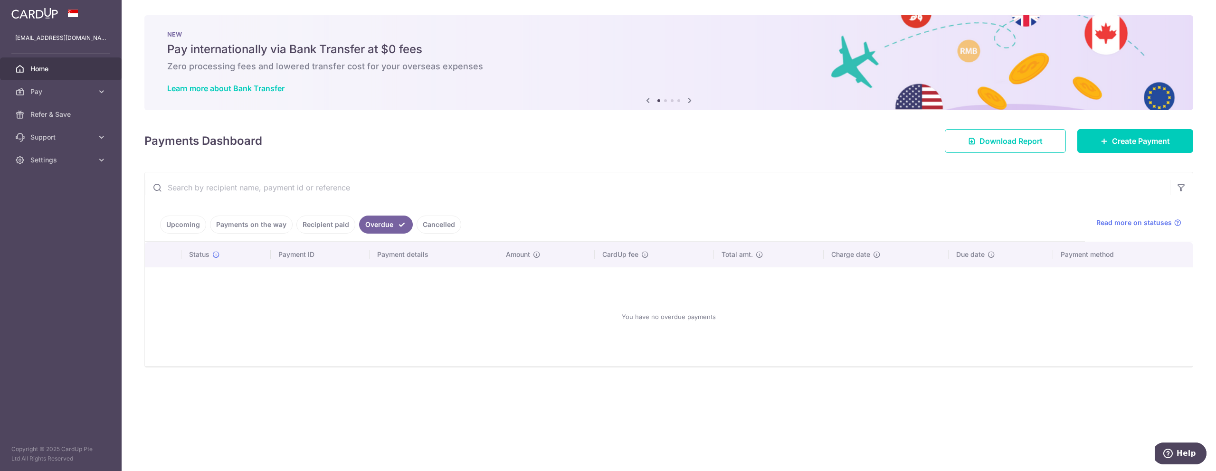
click at [420, 225] on link "Cancelled" at bounding box center [439, 225] width 45 height 18
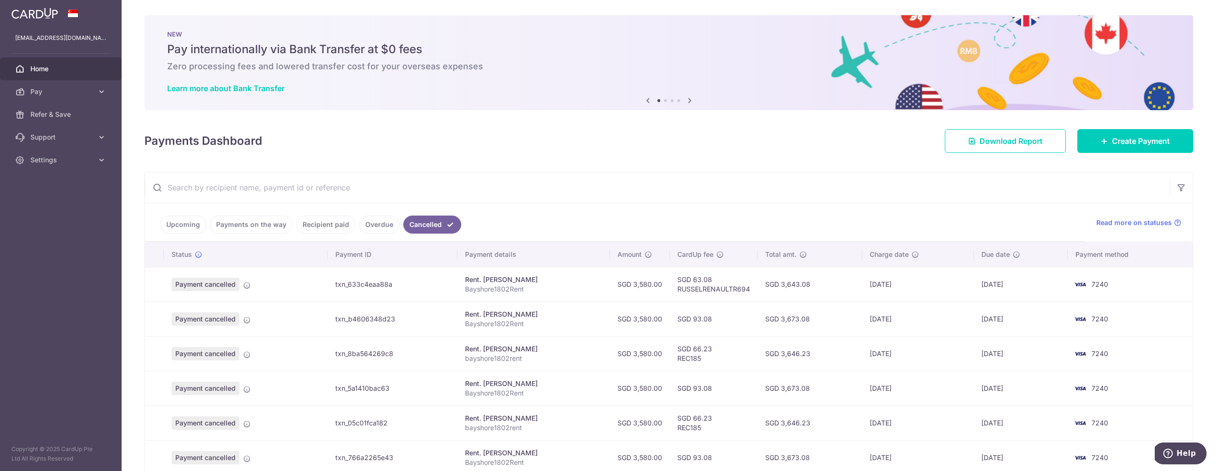
click at [306, 230] on link "Recipient paid" at bounding box center [325, 225] width 59 height 18
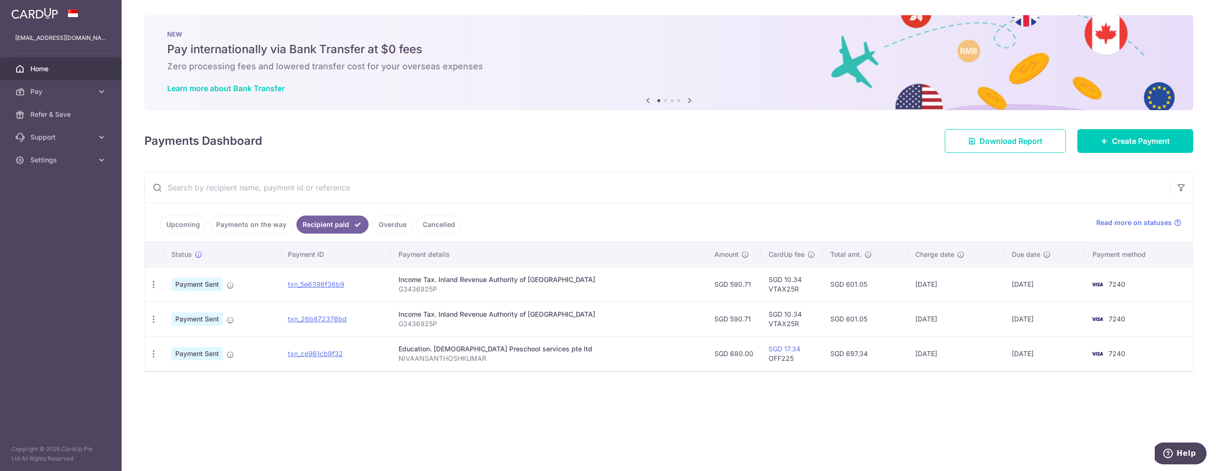
click at [172, 230] on link "Upcoming" at bounding box center [183, 225] width 46 height 18
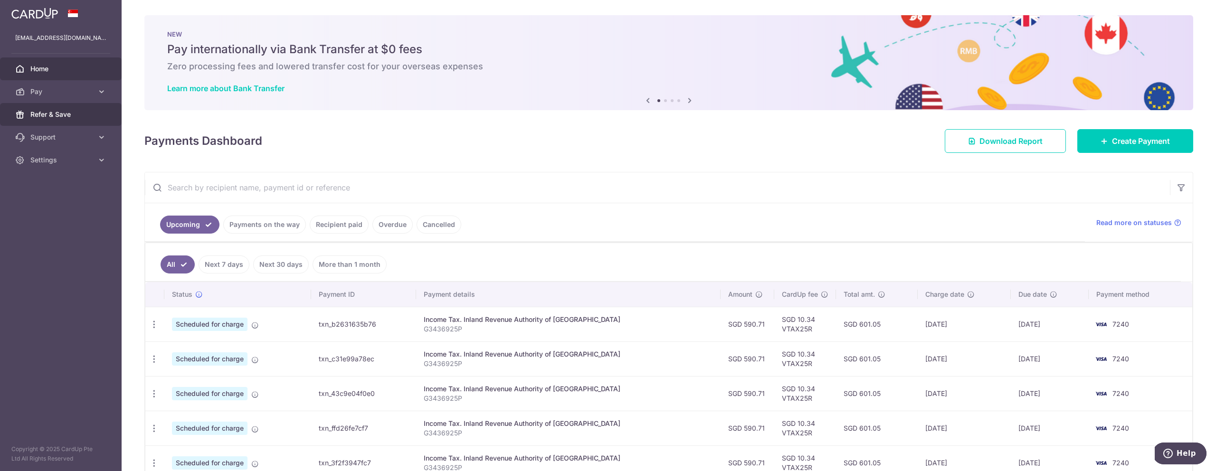
click at [53, 116] on span "Refer & Save" at bounding box center [61, 115] width 63 height 10
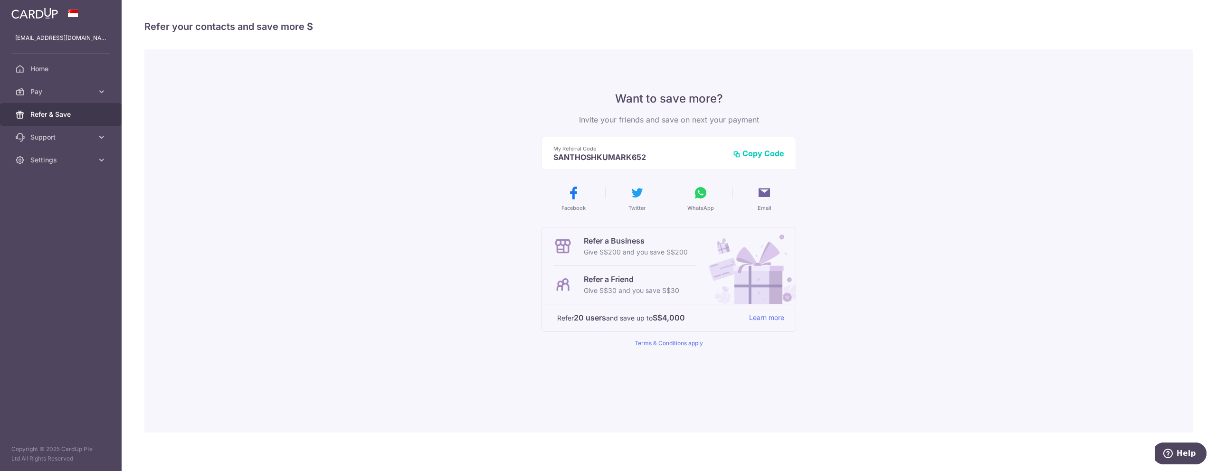
click at [764, 155] on button "Copy Code" at bounding box center [758, 154] width 51 height 10
click at [38, 41] on p "ksk286@gmail.com" at bounding box center [60, 38] width 91 height 10
click at [40, 74] on link "Home" at bounding box center [61, 68] width 122 height 23
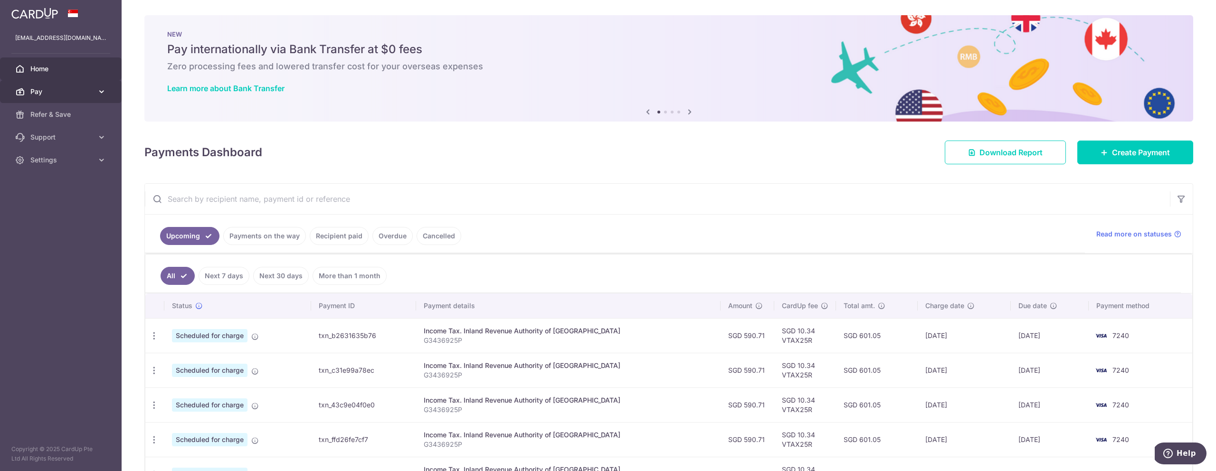
click at [43, 95] on span "Pay" at bounding box center [61, 92] width 63 height 10
click at [46, 108] on link "Payments" at bounding box center [61, 114] width 122 height 23
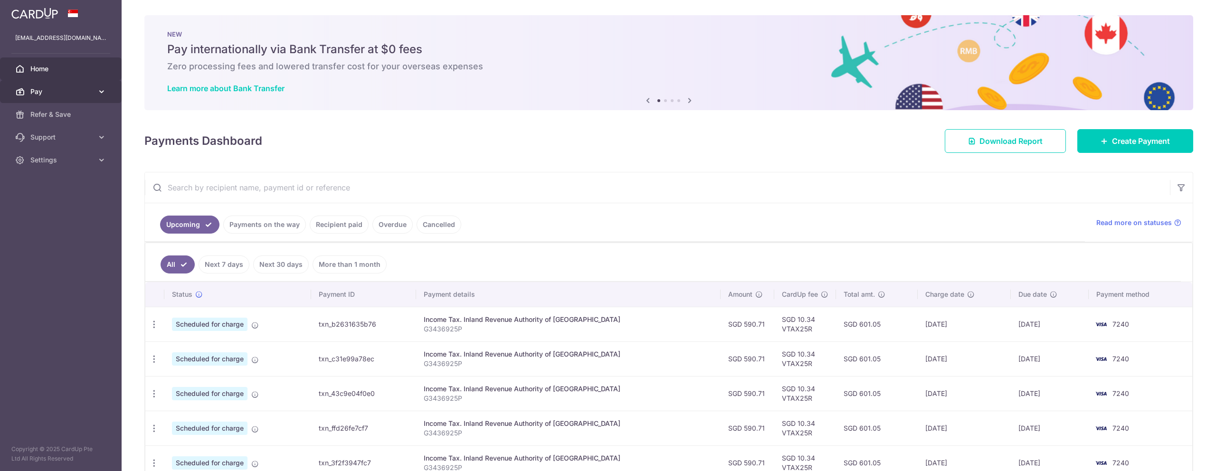
click at [51, 92] on span "Pay" at bounding box center [61, 92] width 63 height 10
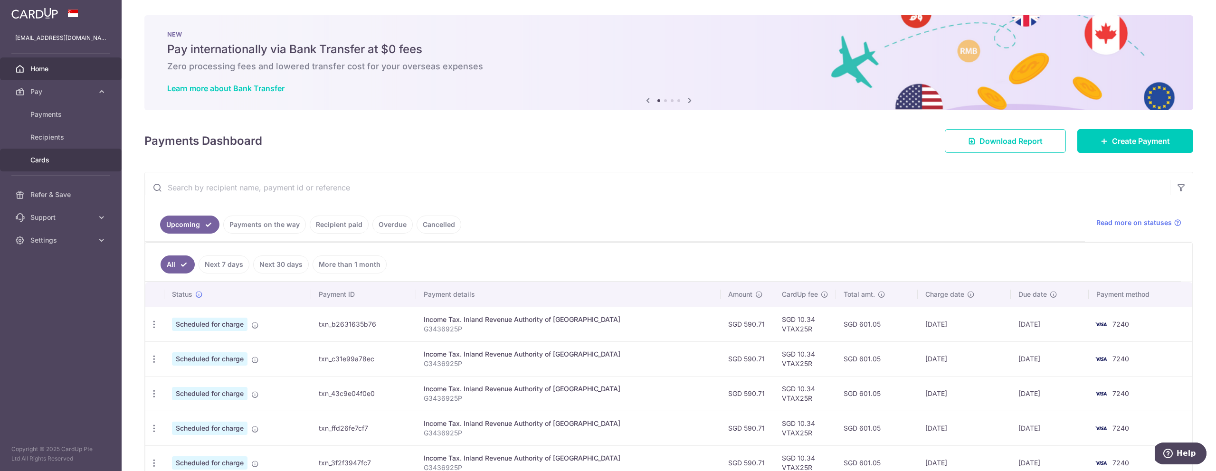
click at [51, 156] on span "Cards" at bounding box center [61, 160] width 63 height 10
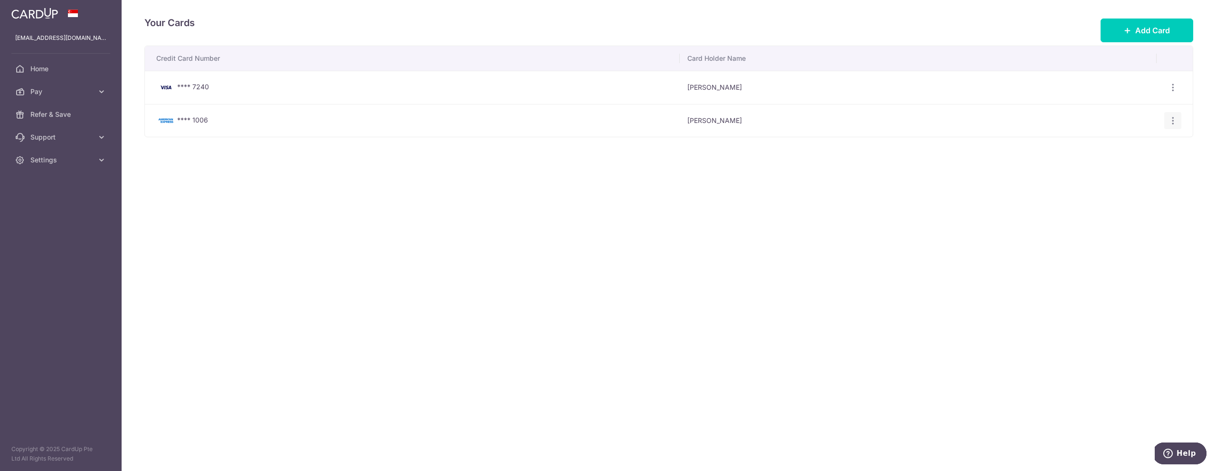
click at [1174, 122] on icon "button" at bounding box center [1173, 121] width 10 height 10
click at [1116, 171] on span "Delete" at bounding box center [1141, 169] width 65 height 11
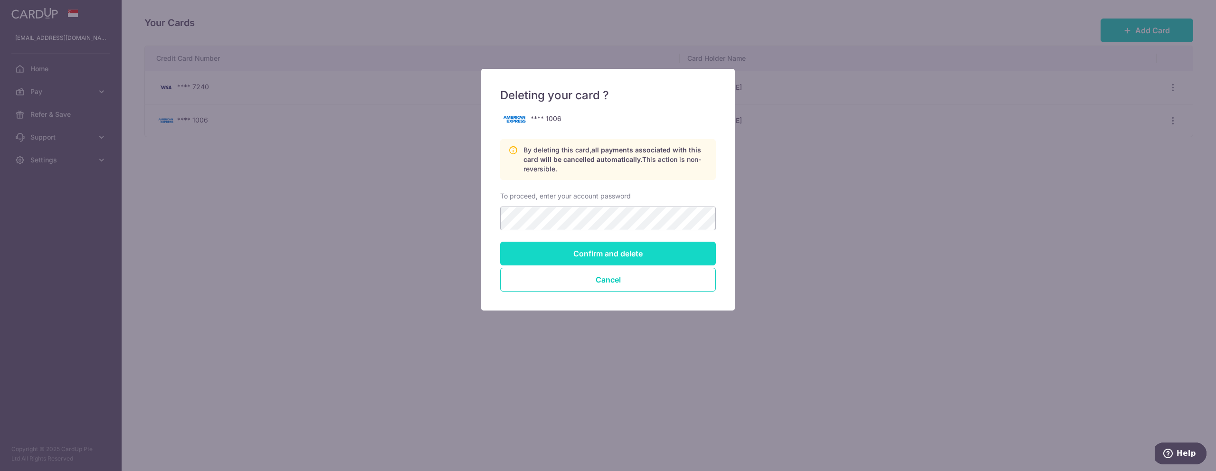
click at [570, 264] on input "Confirm and delete" at bounding box center [608, 254] width 216 height 24
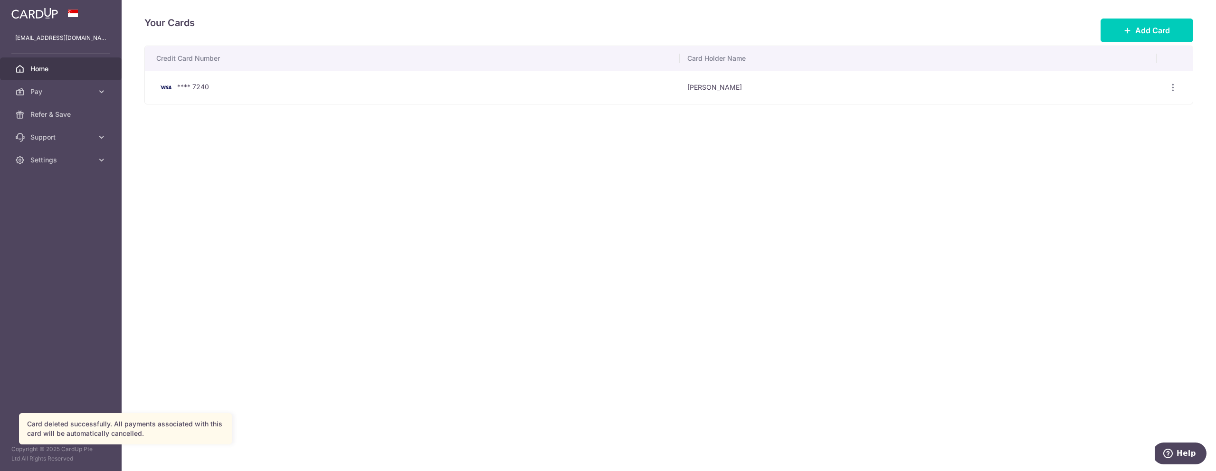
click at [36, 67] on span "Home" at bounding box center [61, 69] width 63 height 10
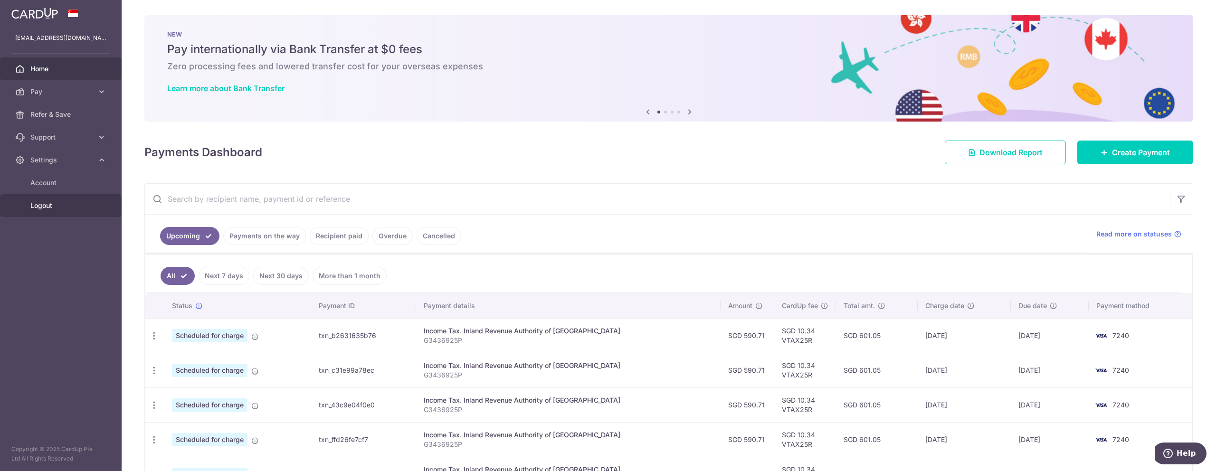
click at [42, 206] on span "Logout" at bounding box center [61, 206] width 63 height 10
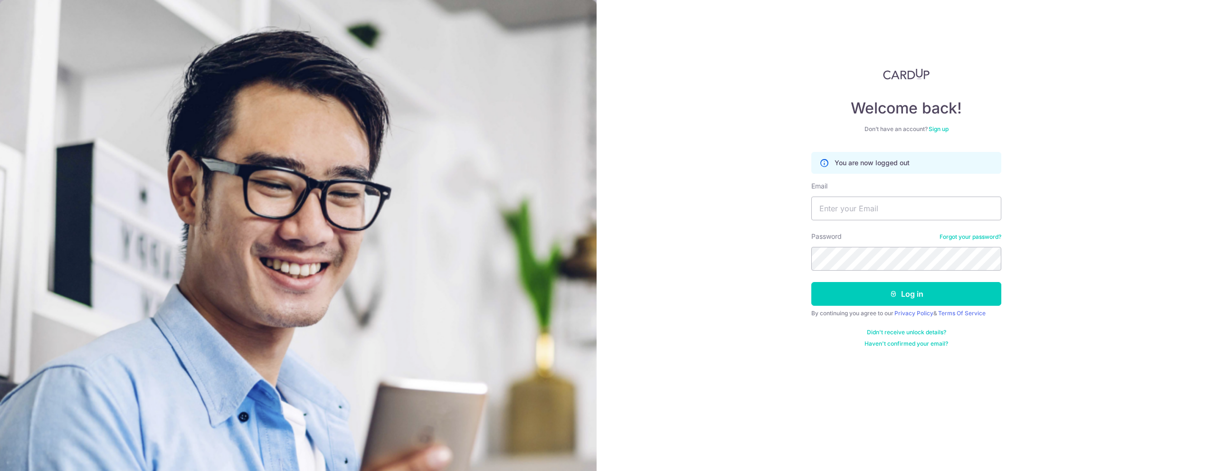
click at [944, 130] on link "Sign up" at bounding box center [939, 128] width 20 height 7
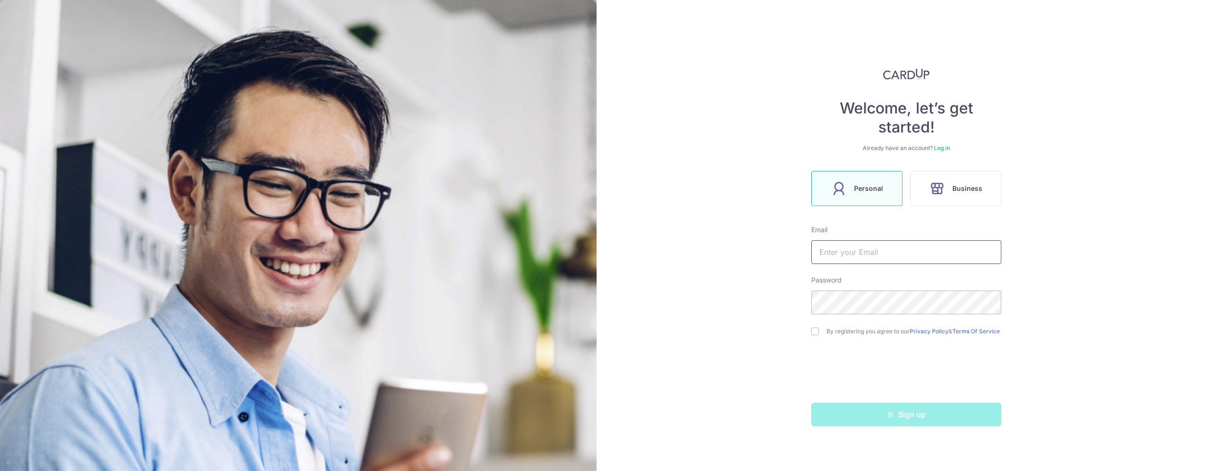
click at [853, 258] on input "text" at bounding box center [906, 252] width 190 height 24
type input "AMRUTHASUKU@GMAIL.COM"
click at [815, 335] on input "checkbox" at bounding box center [815, 332] width 8 height 8
checkbox input "true"
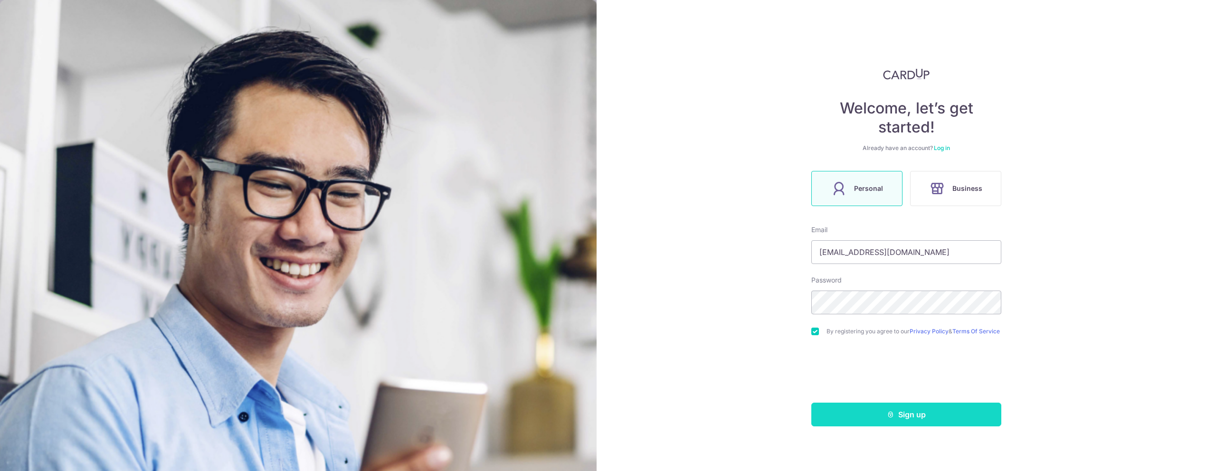
click at [914, 421] on button "Sign up" at bounding box center [906, 415] width 190 height 24
